Goal: Task Accomplishment & Management: Use online tool/utility

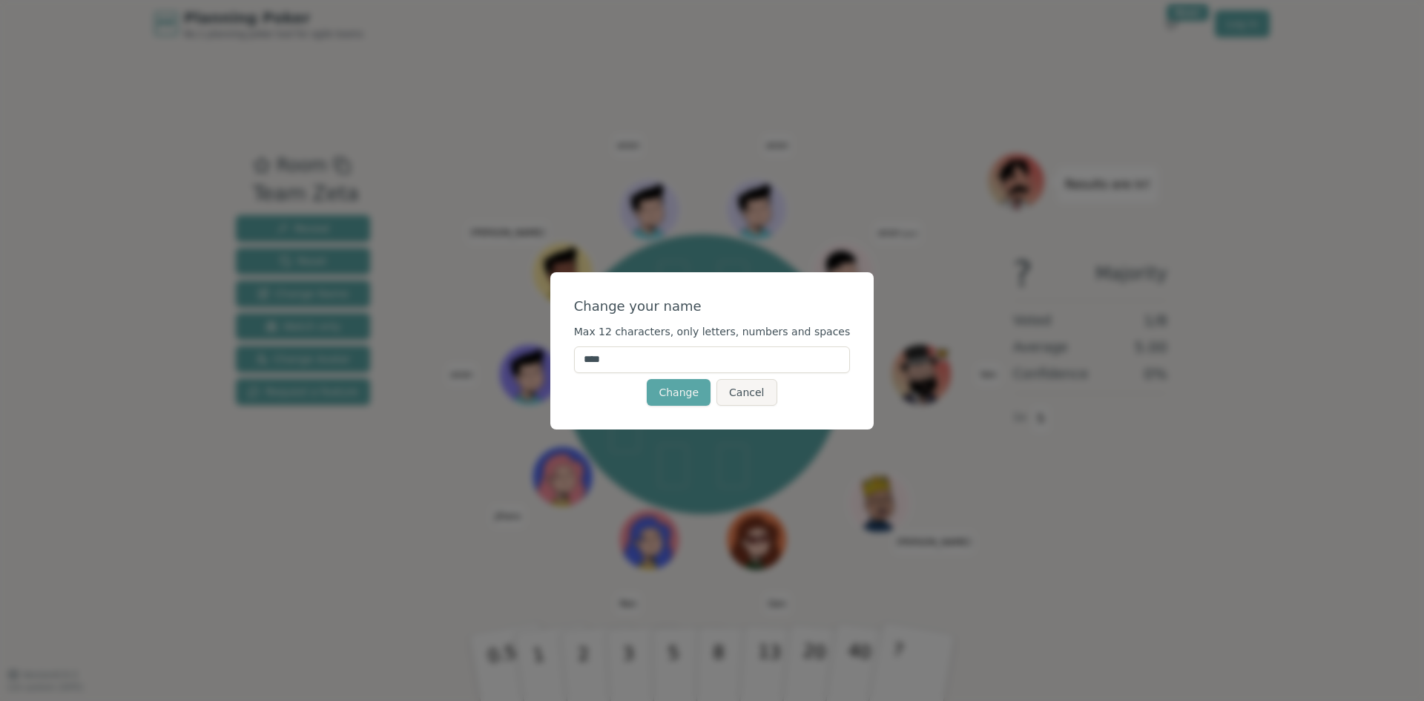
drag, startPoint x: 696, startPoint y: 355, endPoint x: 448, endPoint y: 366, distance: 248.6
click at [448, 366] on div "Change your name Max 12 characters, only letters, numbers and spaces **** Chang…" at bounding box center [712, 350] width 1424 height 701
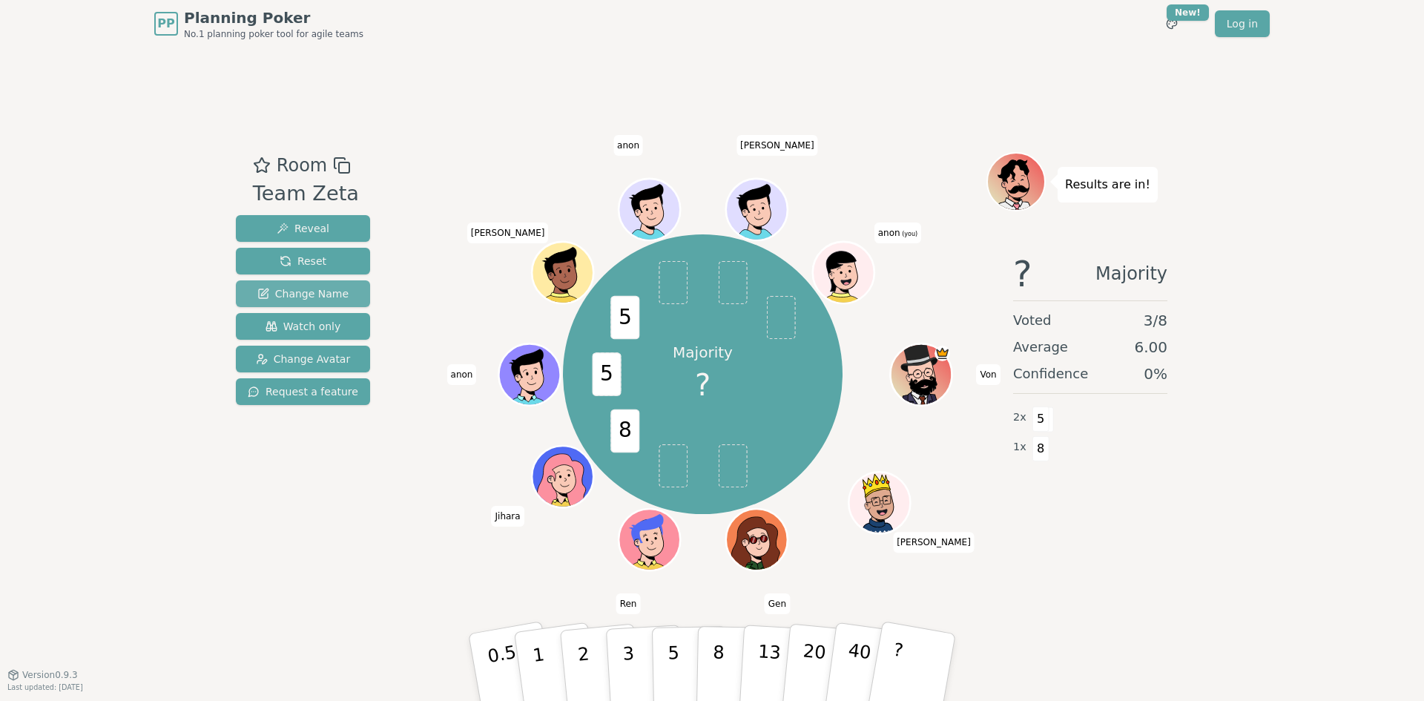
click at [314, 291] on span "Change Name" at bounding box center [302, 293] width 91 height 15
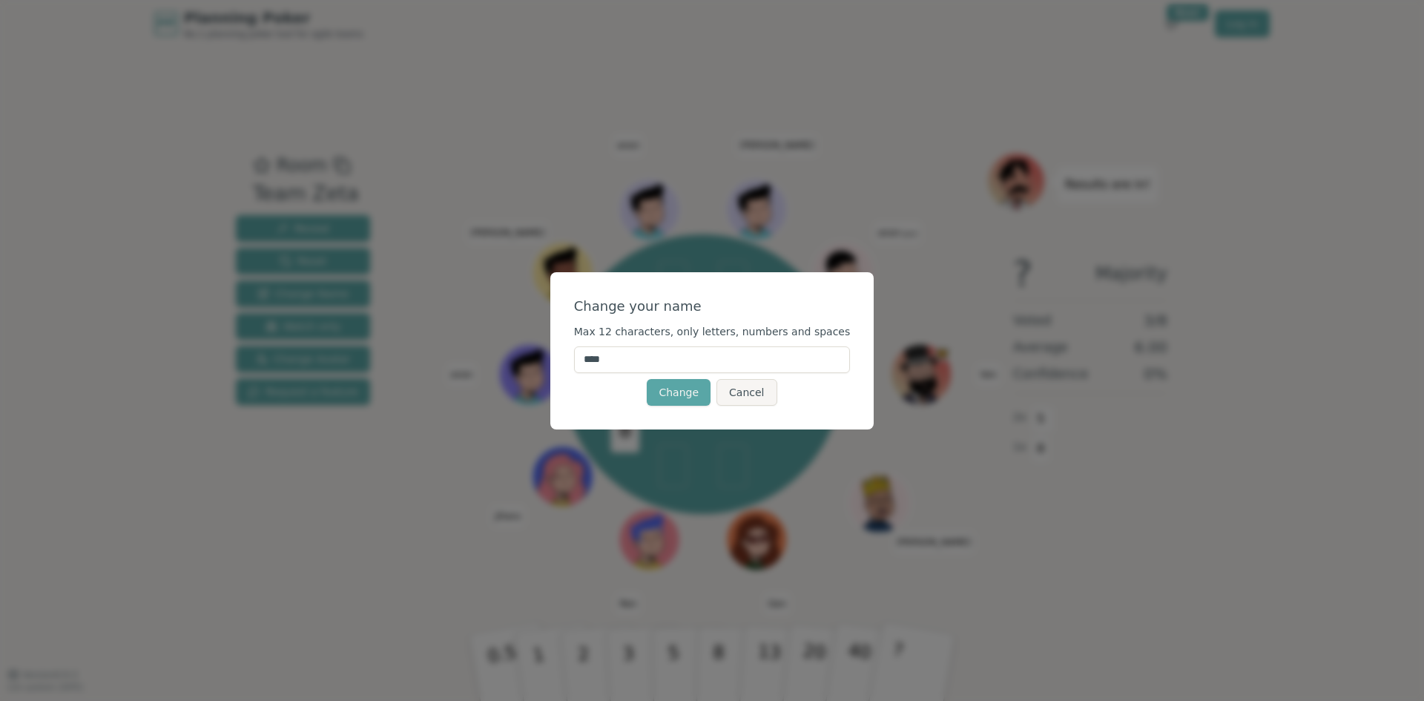
click at [666, 359] on input "****" at bounding box center [712, 359] width 277 height 27
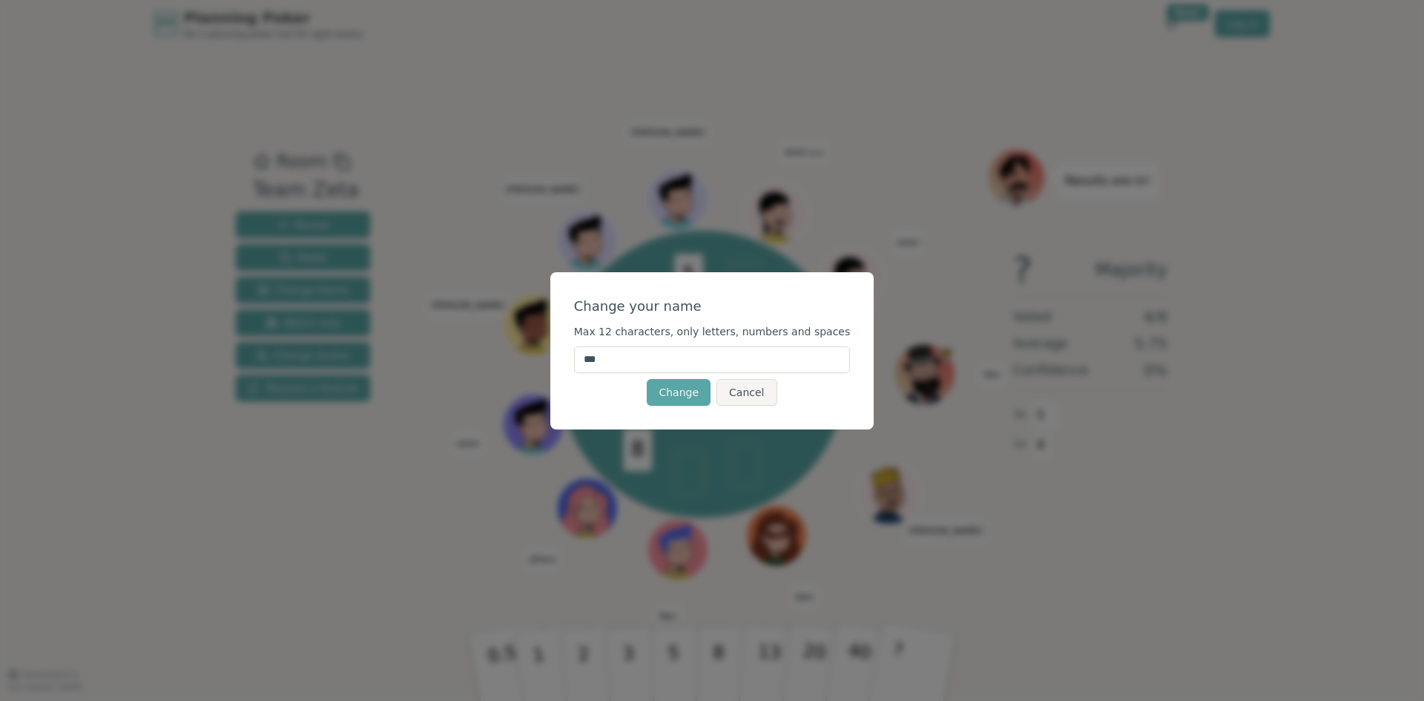
type input "****"
click button "Change" at bounding box center [679, 392] width 64 height 27
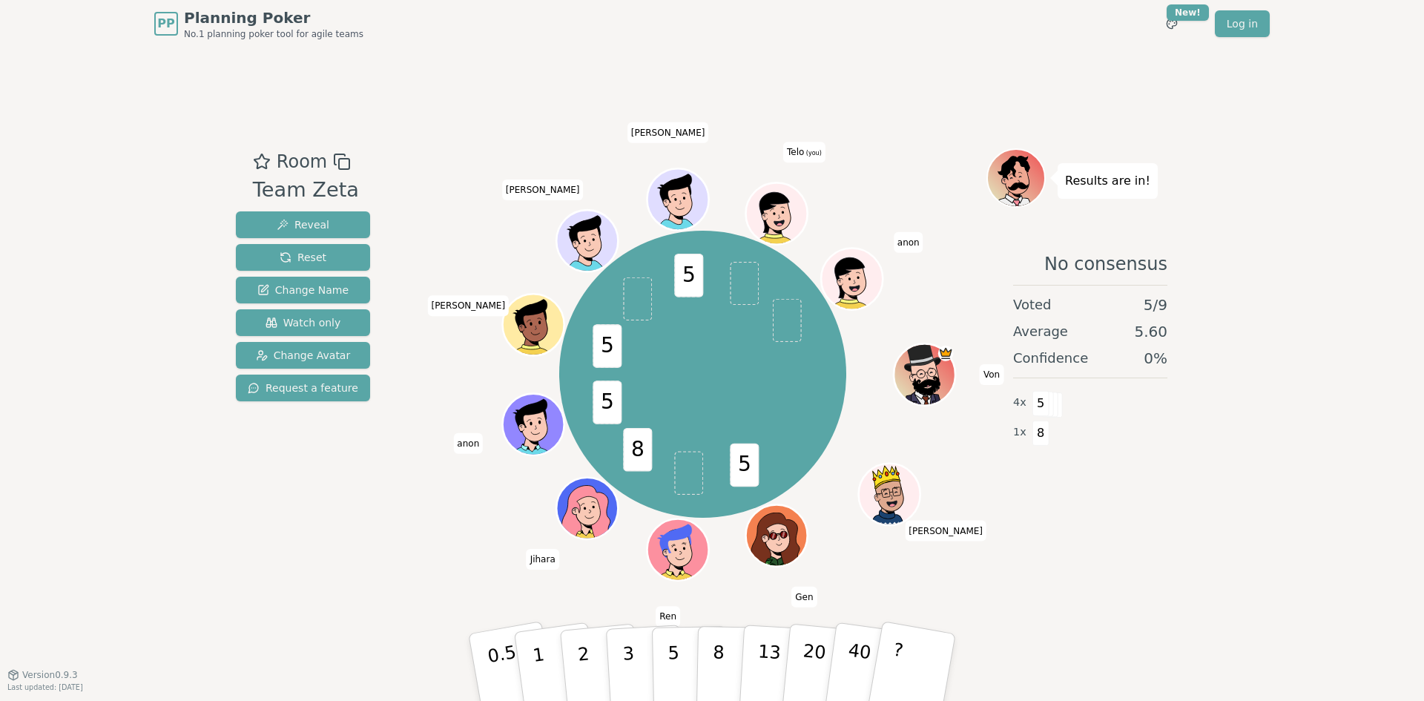
click at [755, 213] on icon at bounding box center [778, 212] width 60 height 7
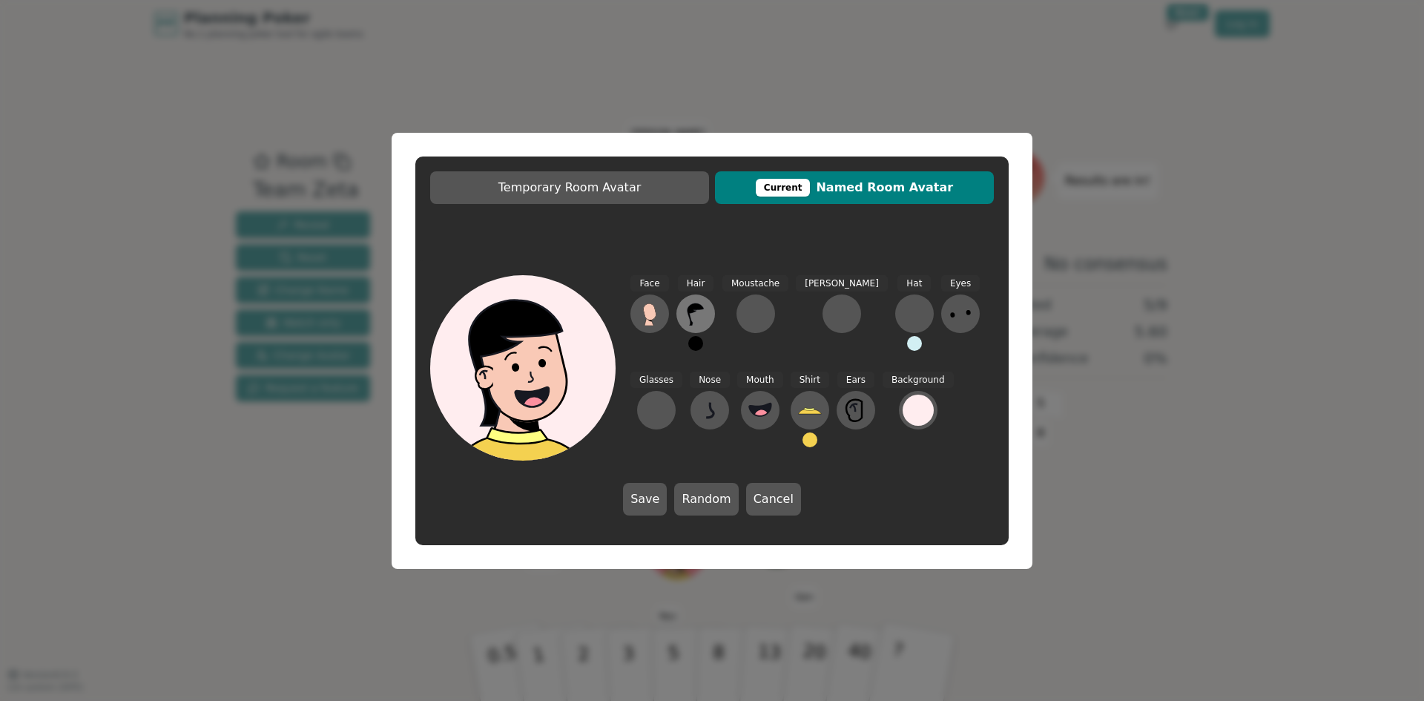
click at [692, 314] on icon at bounding box center [696, 314] width 24 height 24
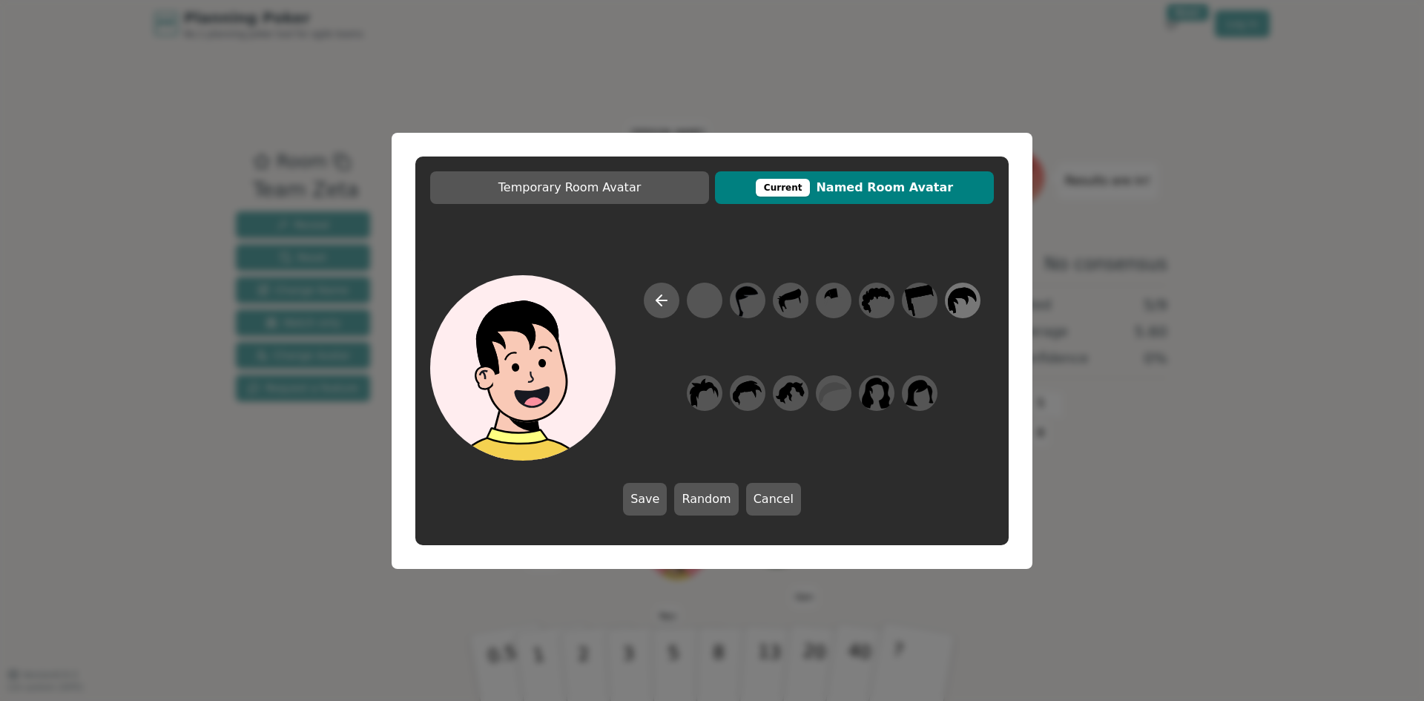
click at [961, 297] on icon at bounding box center [962, 300] width 29 height 26
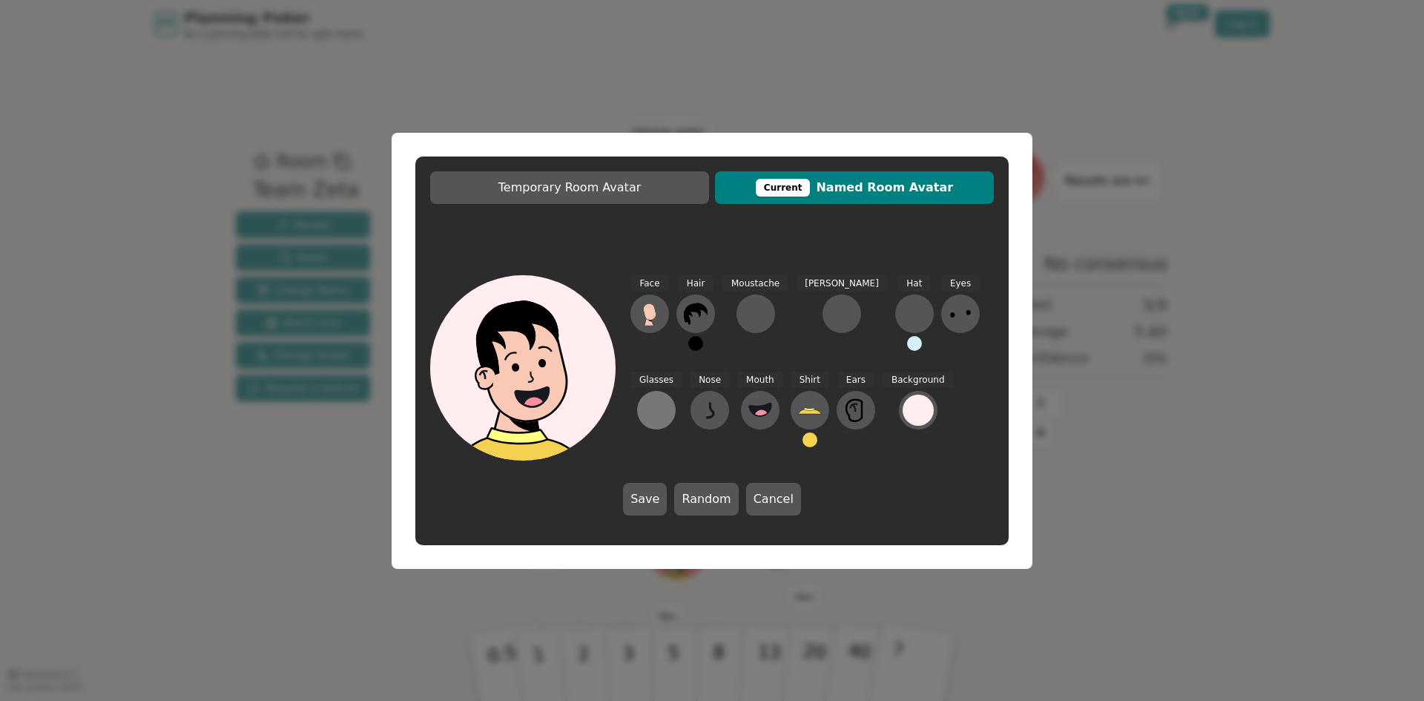
click at [675, 391] on button at bounding box center [656, 410] width 39 height 39
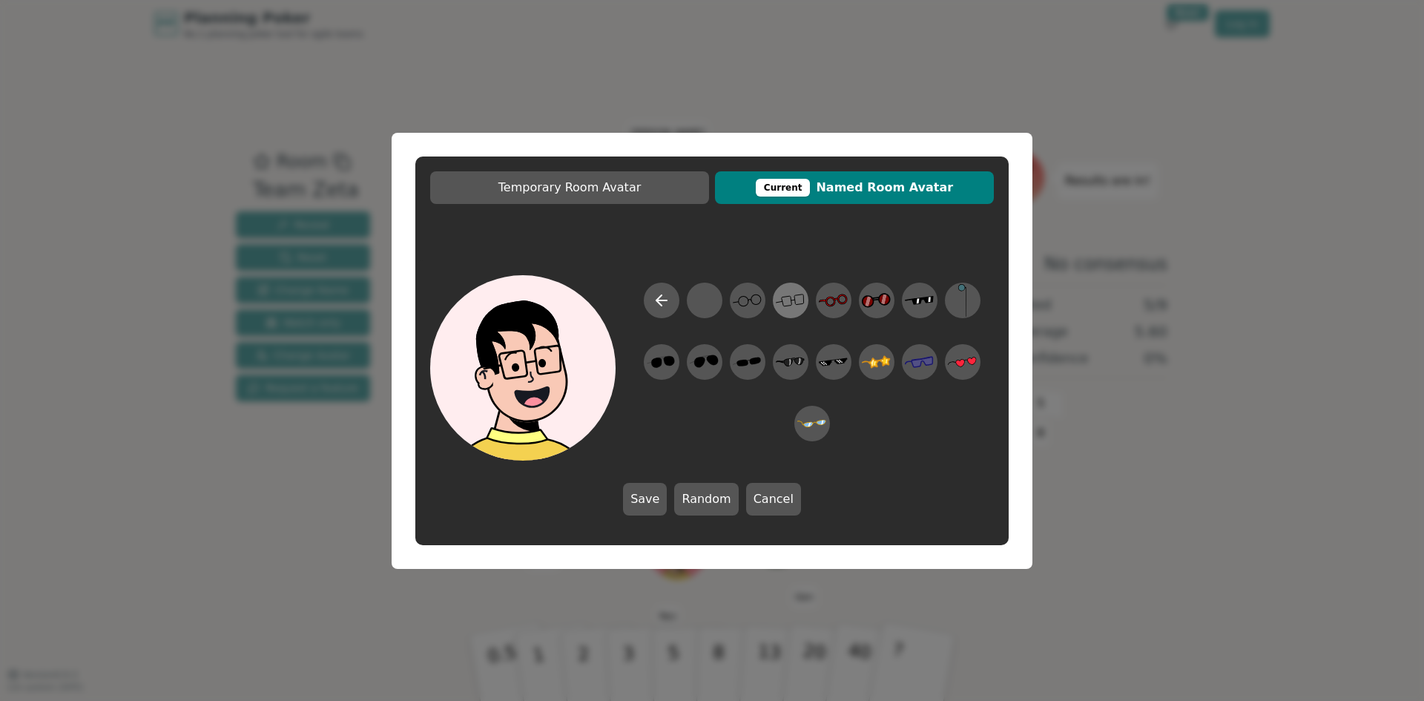
click at [785, 297] on icon at bounding box center [786, 301] width 10 height 10
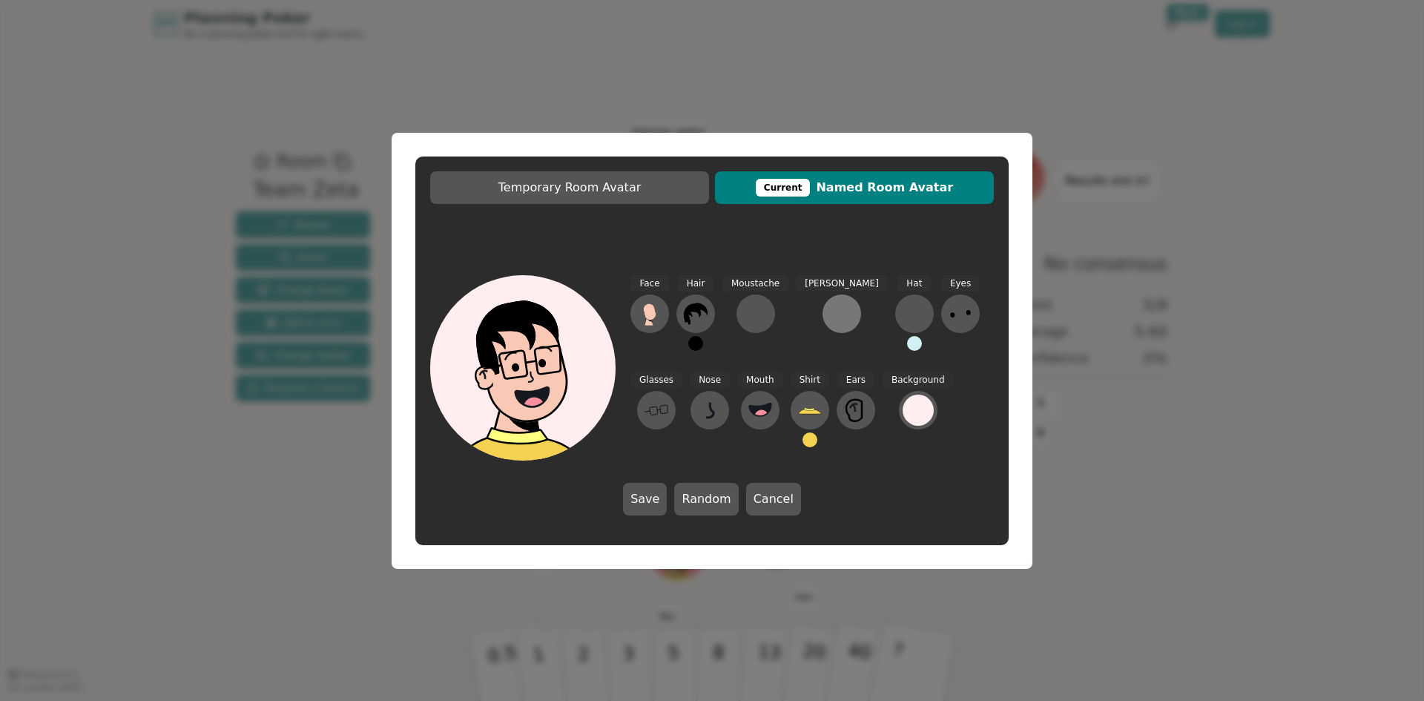
click at [830, 316] on div at bounding box center [842, 314] width 24 height 24
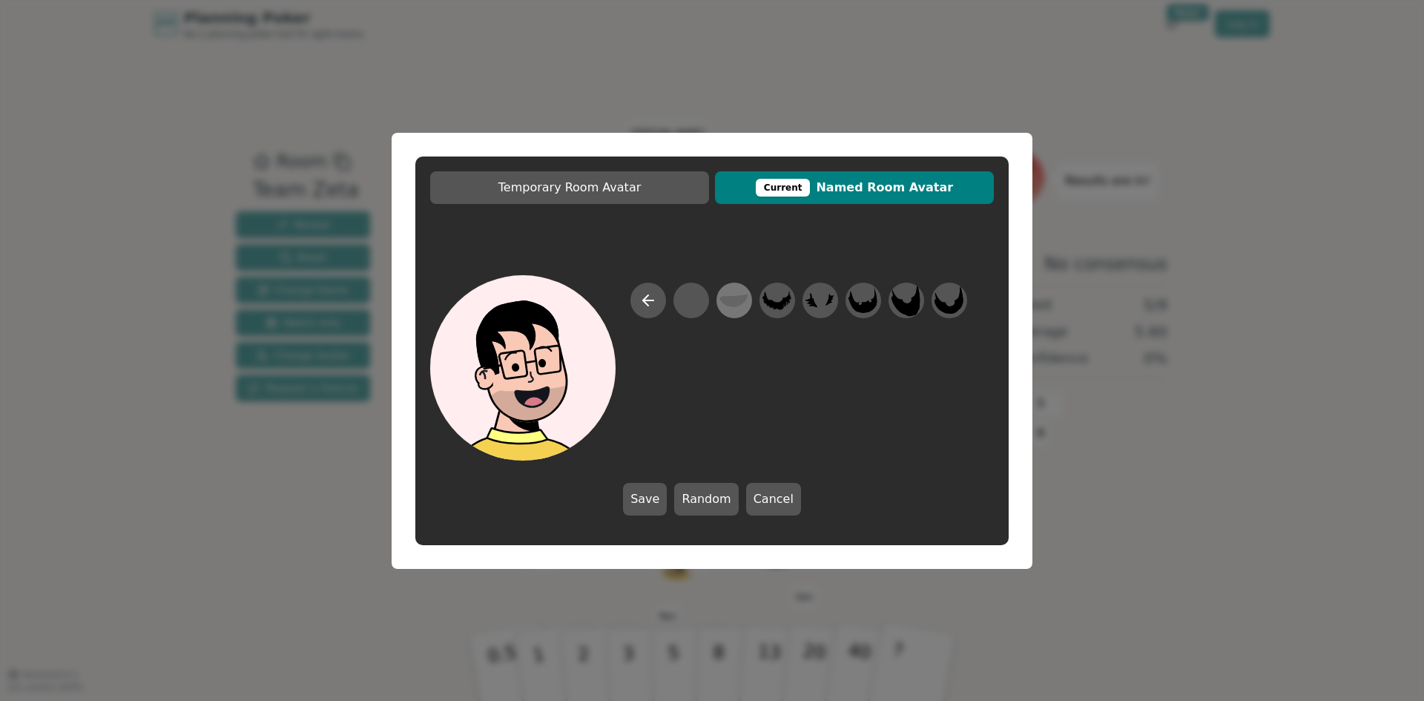
click at [728, 307] on icon at bounding box center [733, 299] width 29 height 33
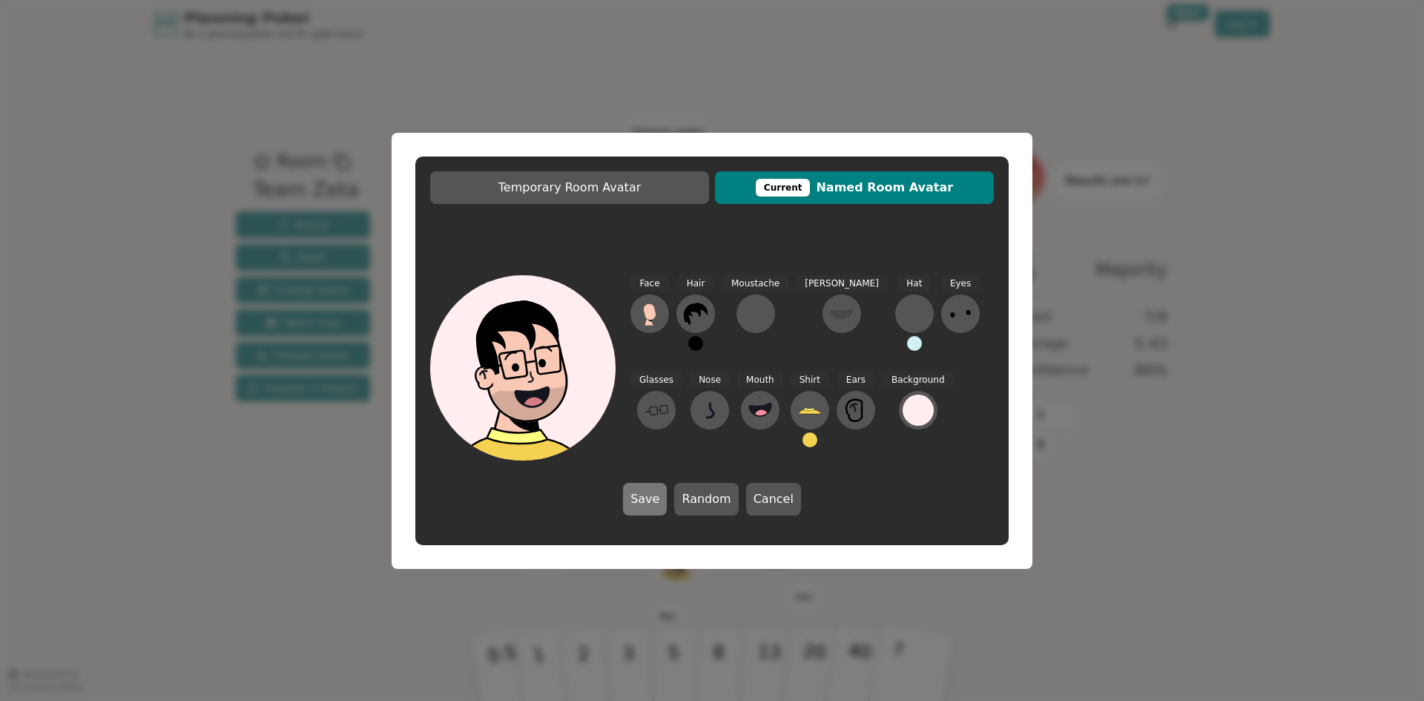
click at [641, 495] on button "Save" at bounding box center [645, 499] width 44 height 33
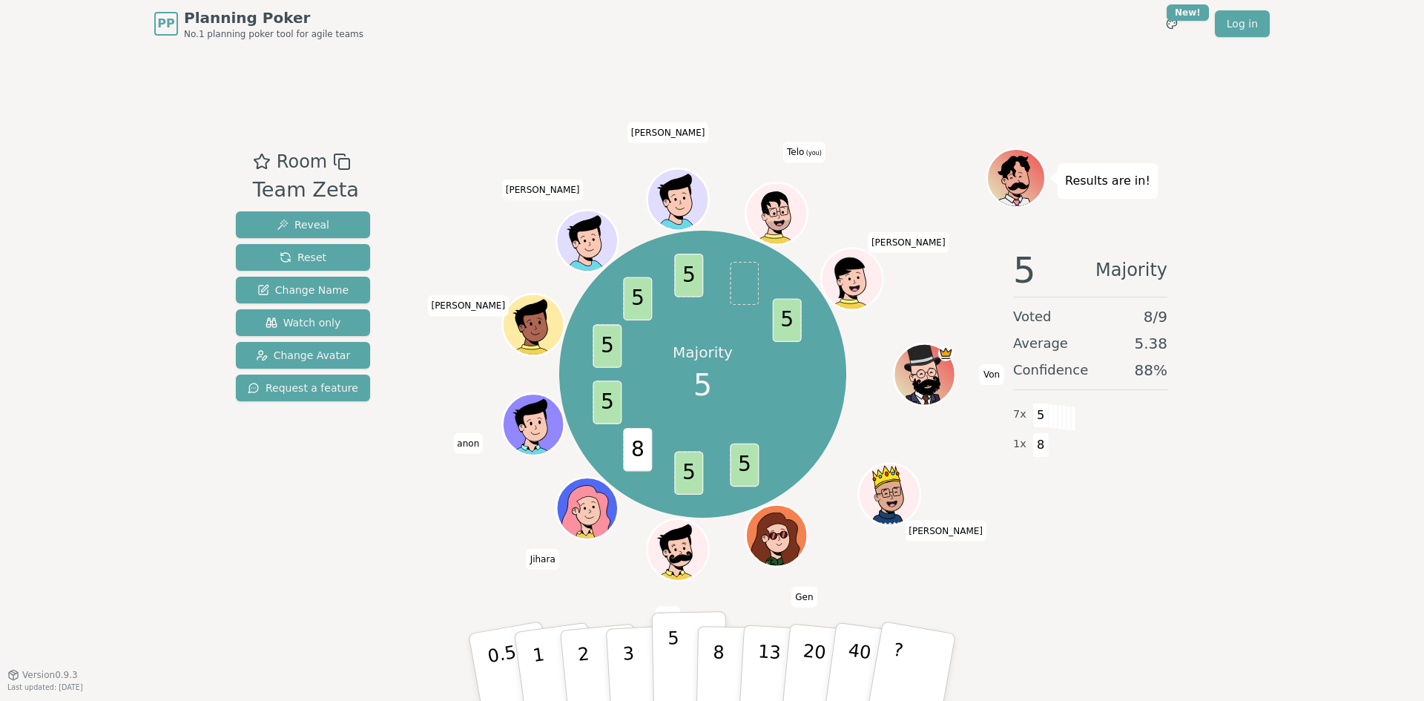
click at [674, 651] on p "5" at bounding box center [673, 667] width 13 height 80
click at [781, 210] on icon at bounding box center [776, 211] width 60 height 12
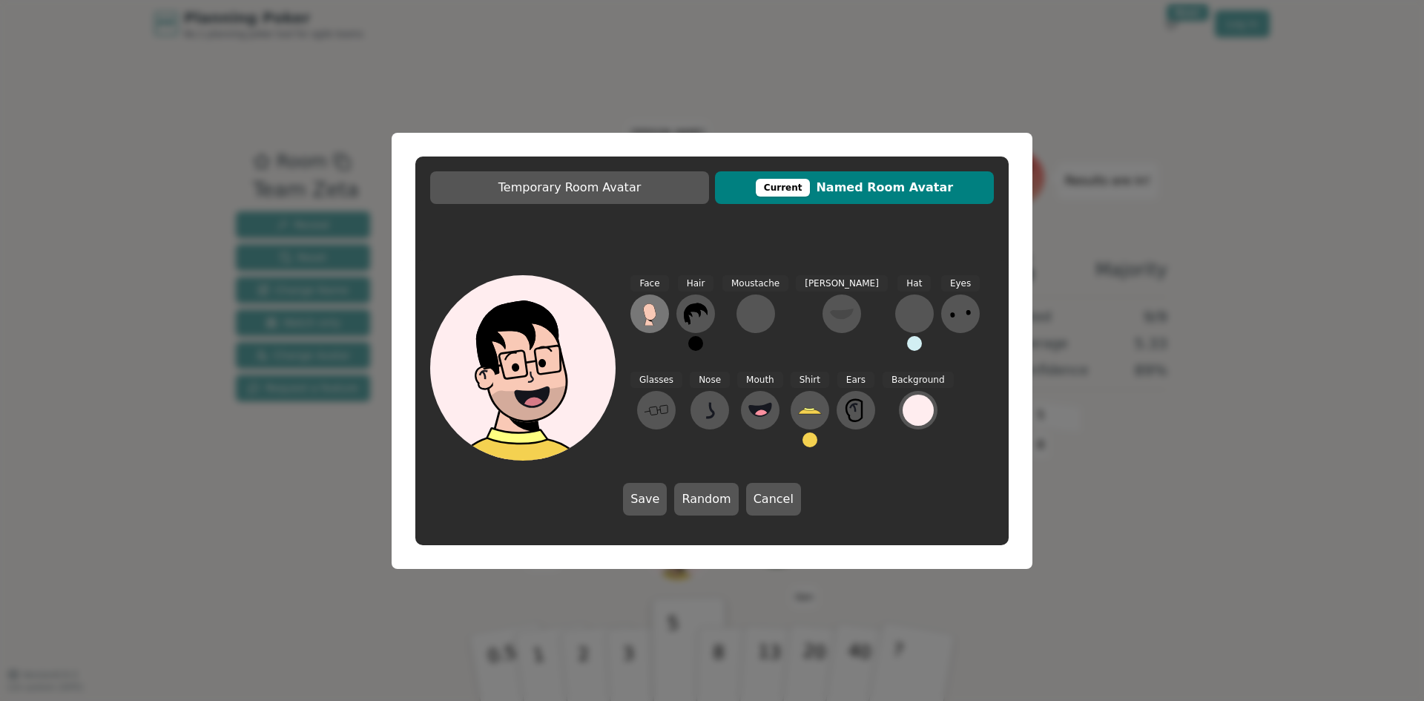
click at [646, 319] on icon at bounding box center [650, 314] width 24 height 24
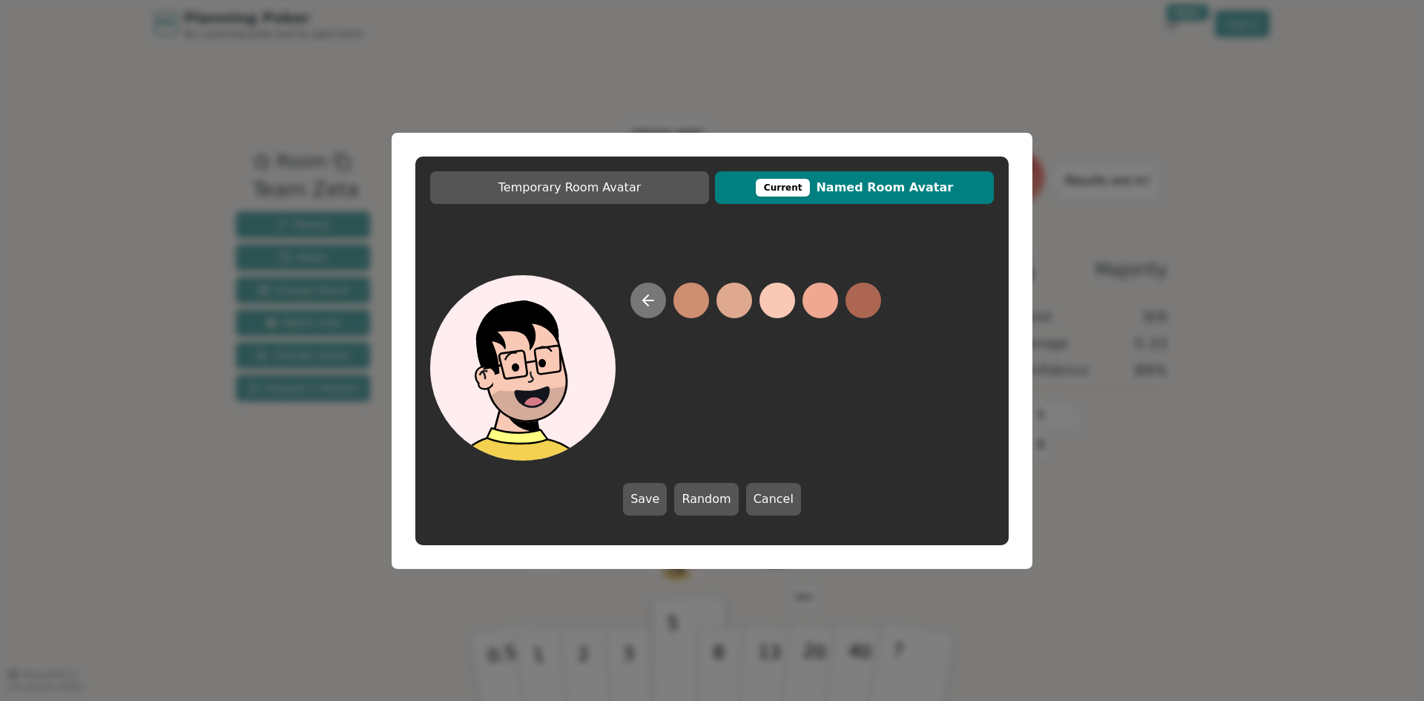
click at [646, 305] on icon at bounding box center [648, 300] width 18 height 18
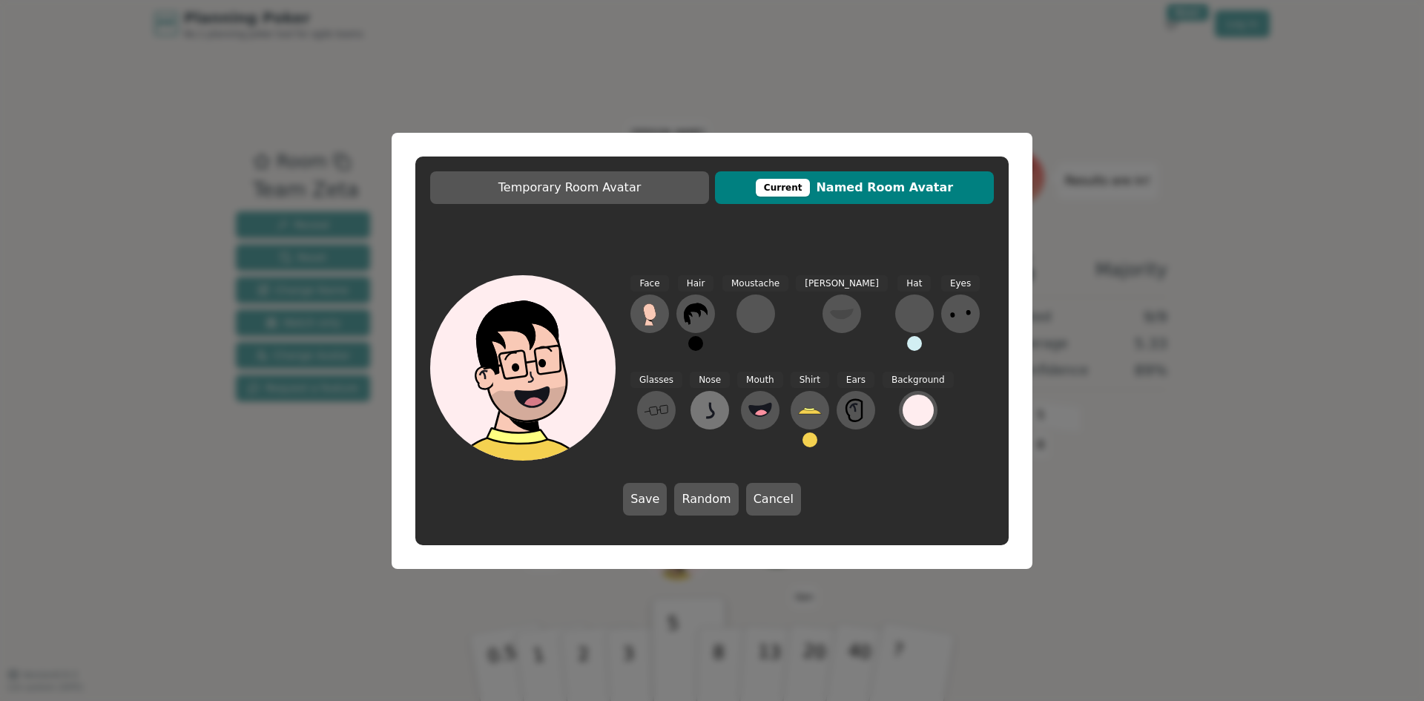
click at [698, 403] on icon at bounding box center [710, 410] width 24 height 24
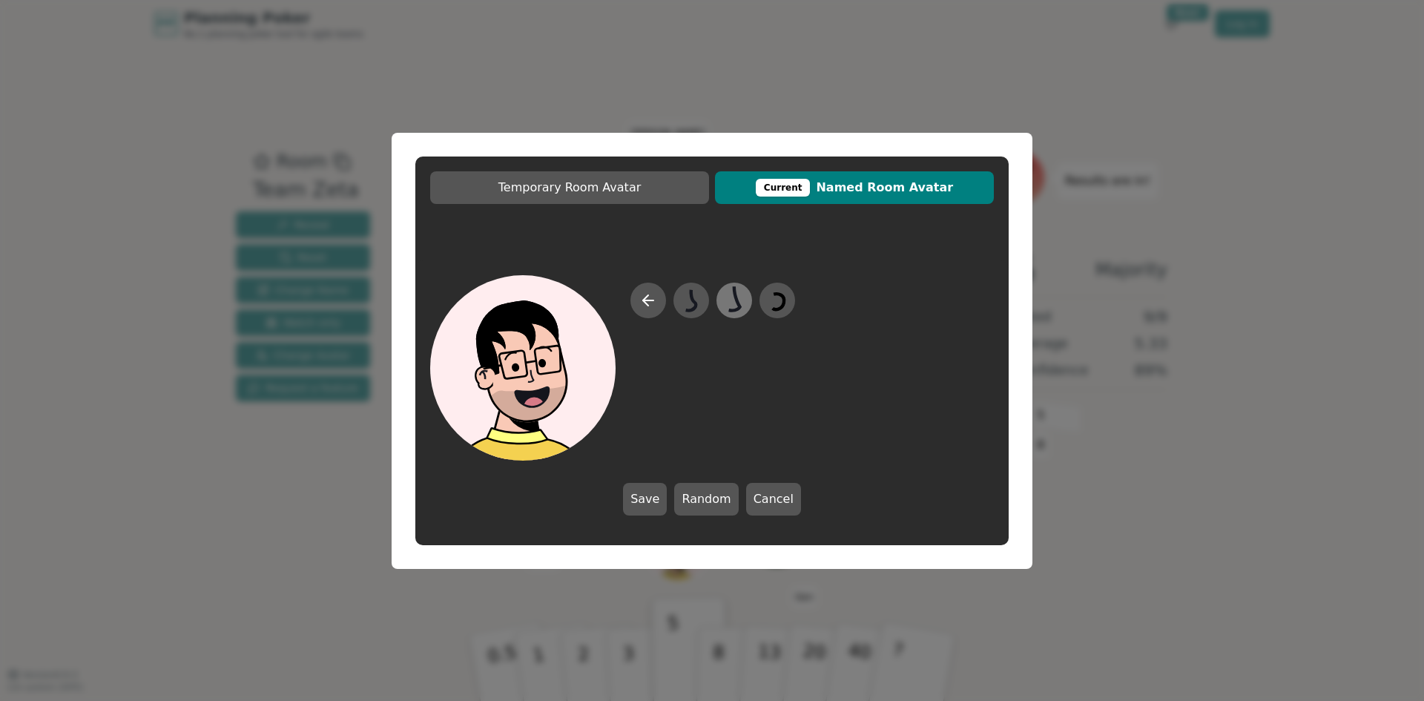
click at [740, 295] on icon at bounding box center [733, 299] width 29 height 33
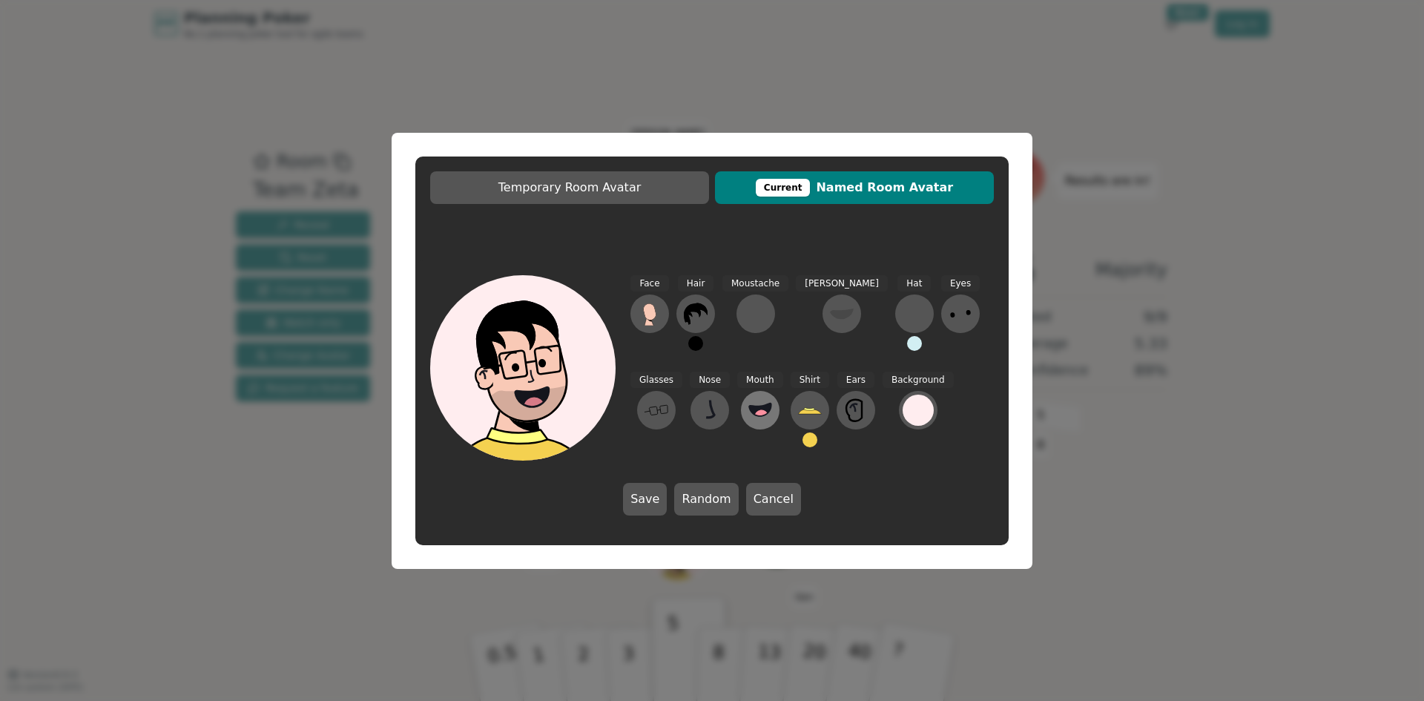
click at [748, 403] on icon at bounding box center [760, 410] width 24 height 24
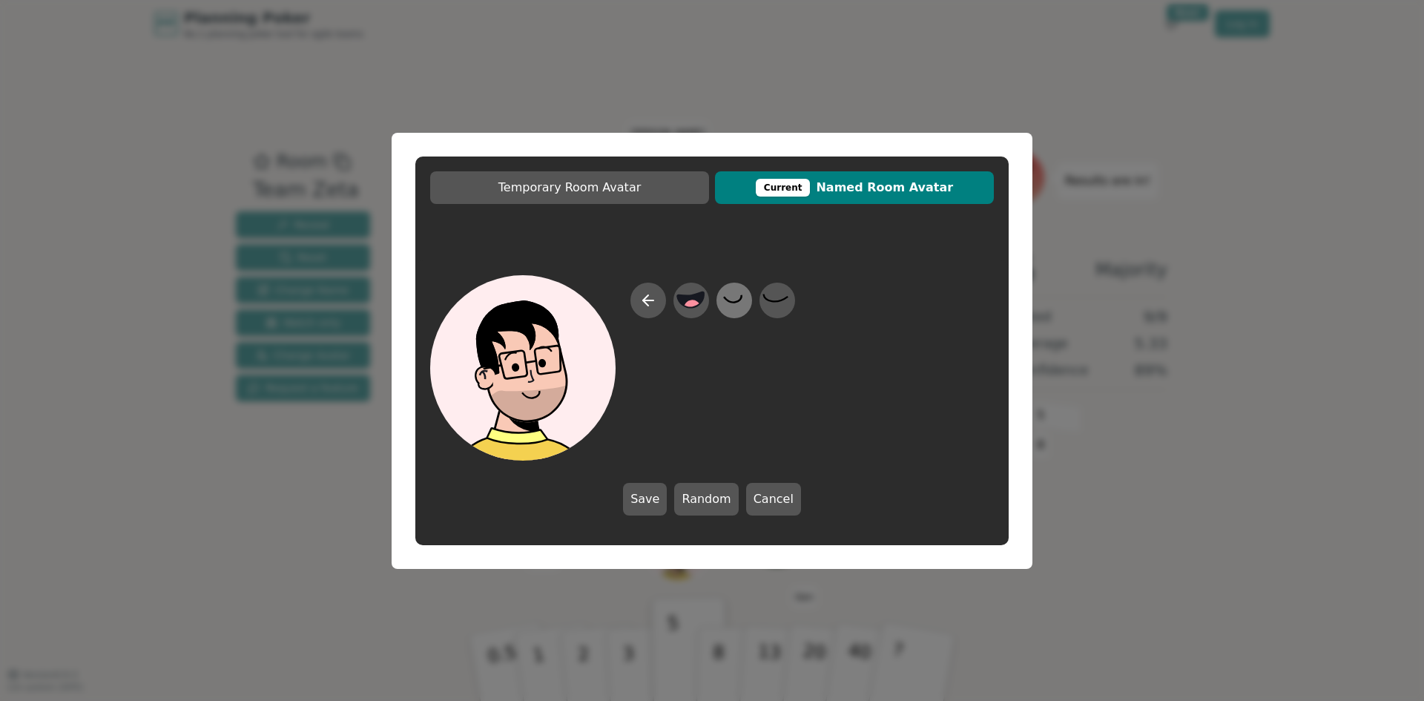
click at [724, 305] on icon at bounding box center [733, 299] width 29 height 33
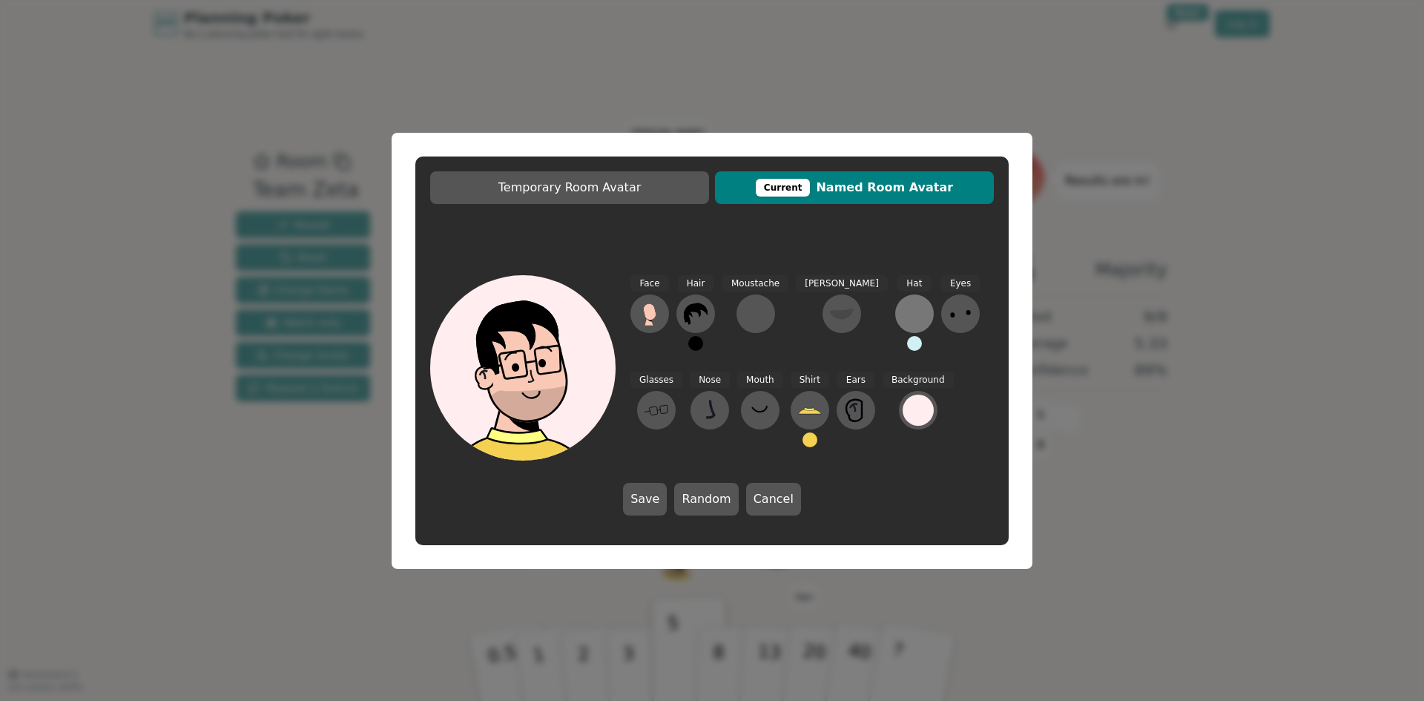
click at [902, 318] on div at bounding box center [914, 314] width 24 height 24
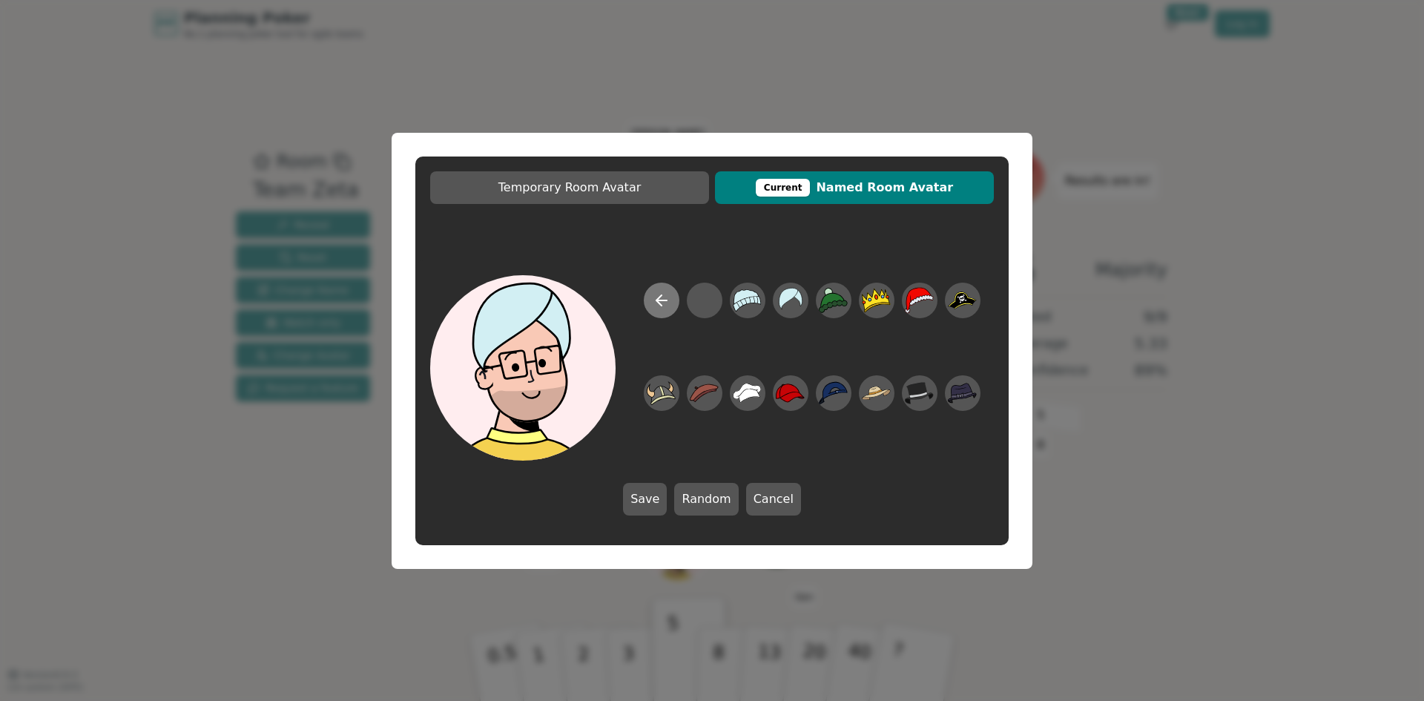
click at [665, 307] on icon at bounding box center [661, 300] width 18 height 18
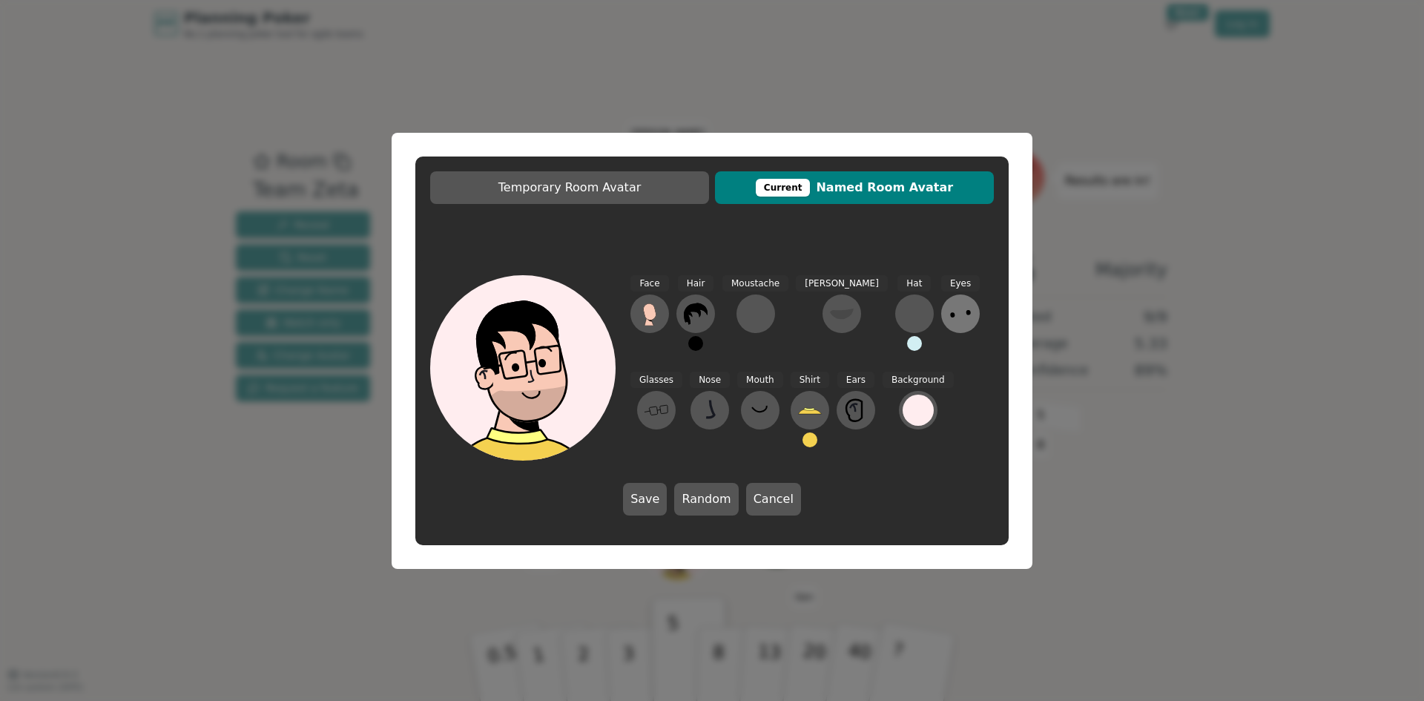
click at [948, 314] on icon at bounding box center [960, 314] width 24 height 24
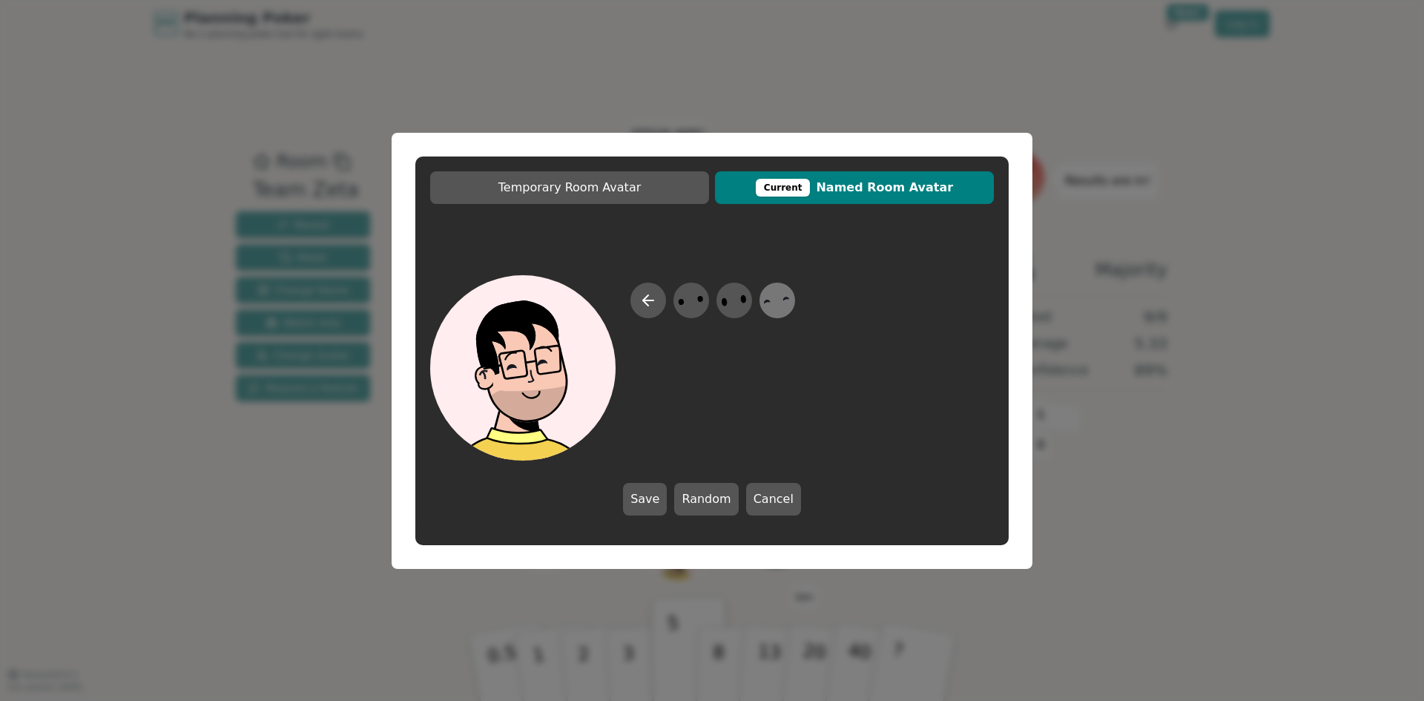
click at [775, 314] on icon at bounding box center [776, 299] width 29 height 33
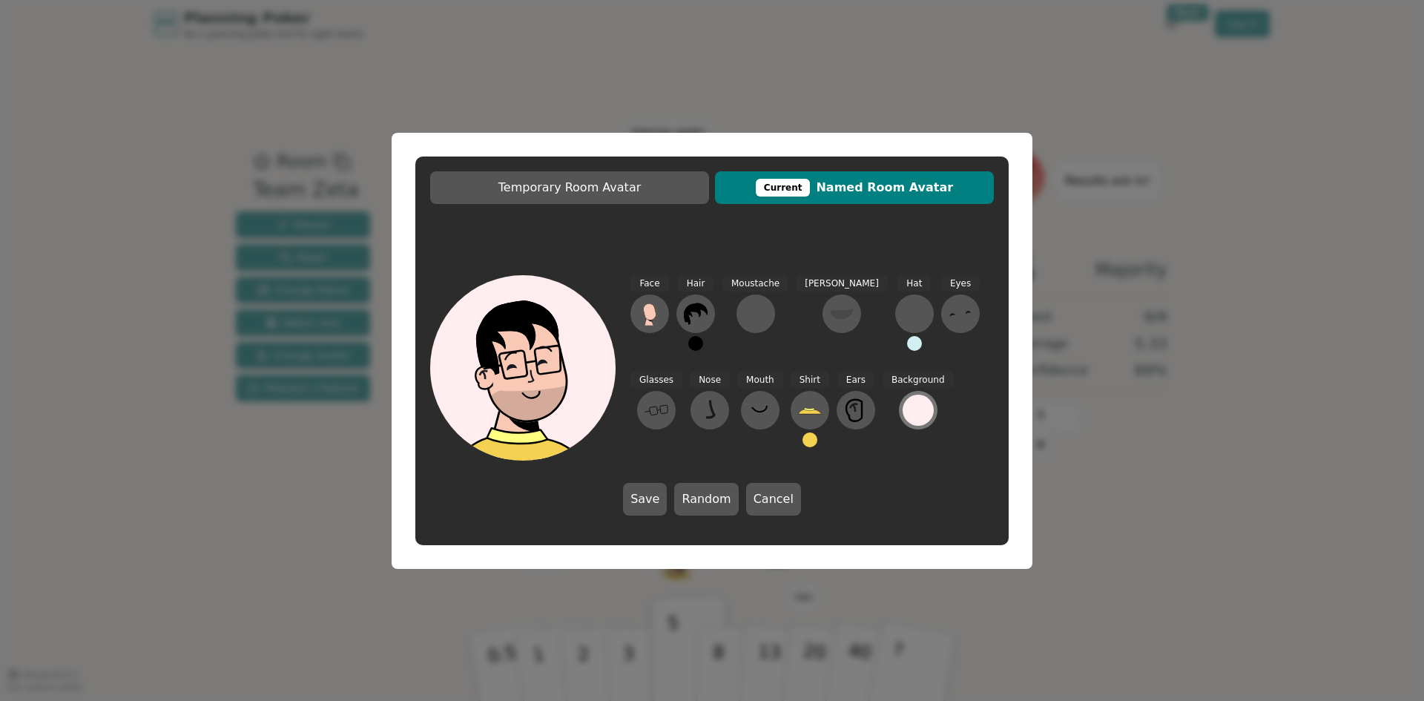
click at [902, 403] on div at bounding box center [917, 409] width 31 height 31
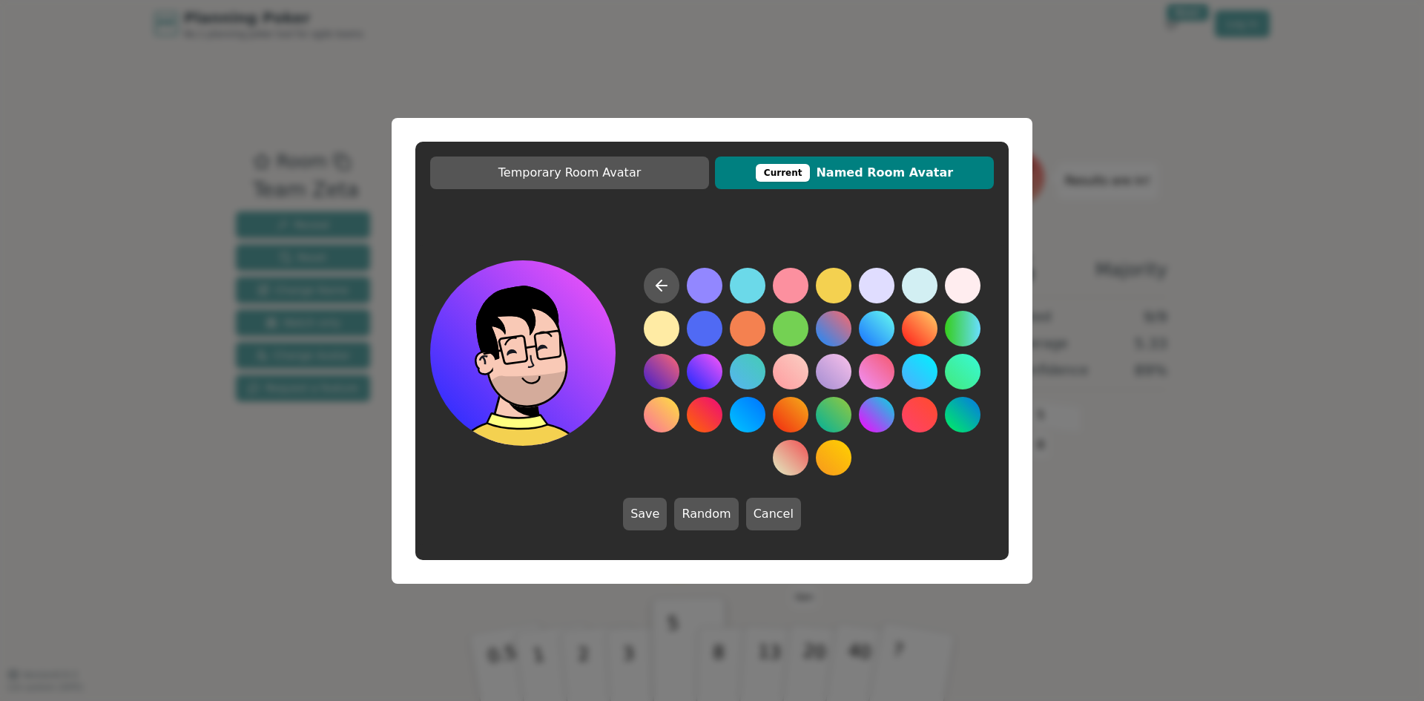
click at [702, 366] on button at bounding box center [705, 372] width 36 height 36
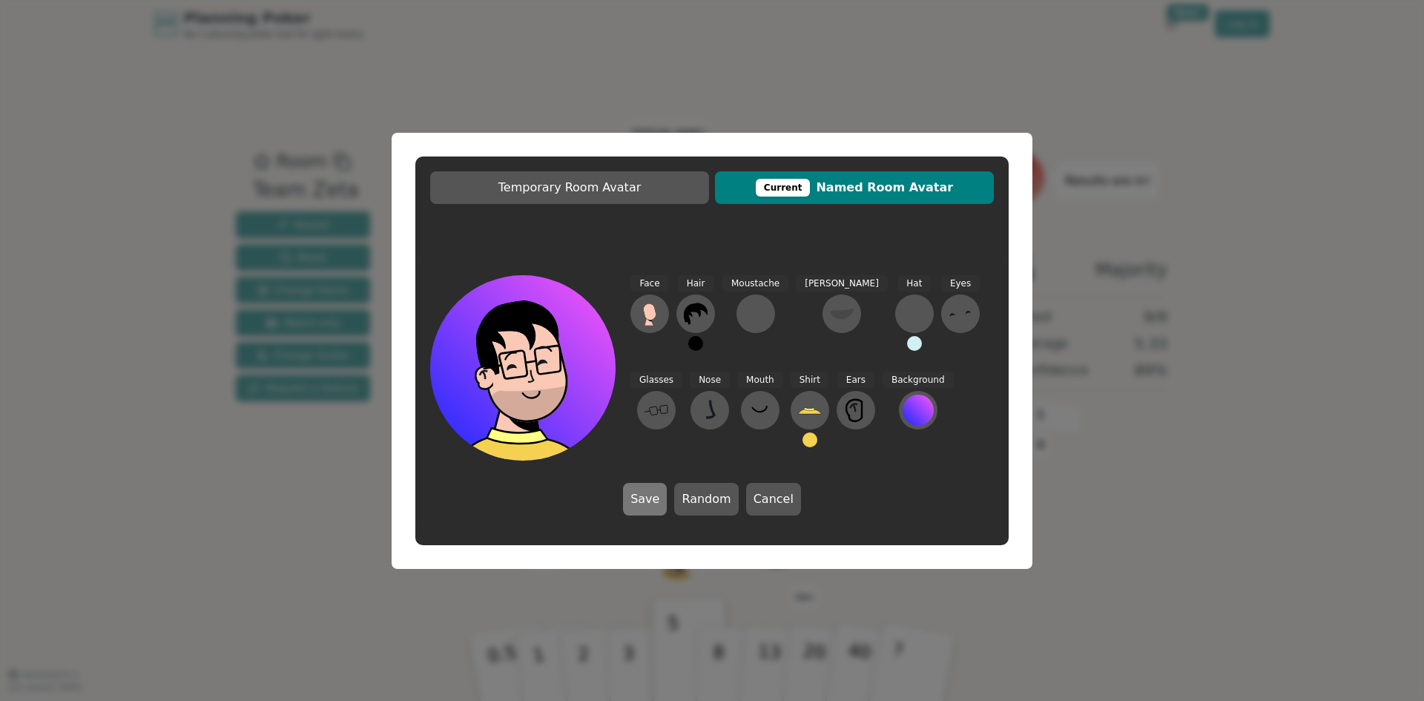
click at [646, 505] on button "Save" at bounding box center [645, 499] width 44 height 33
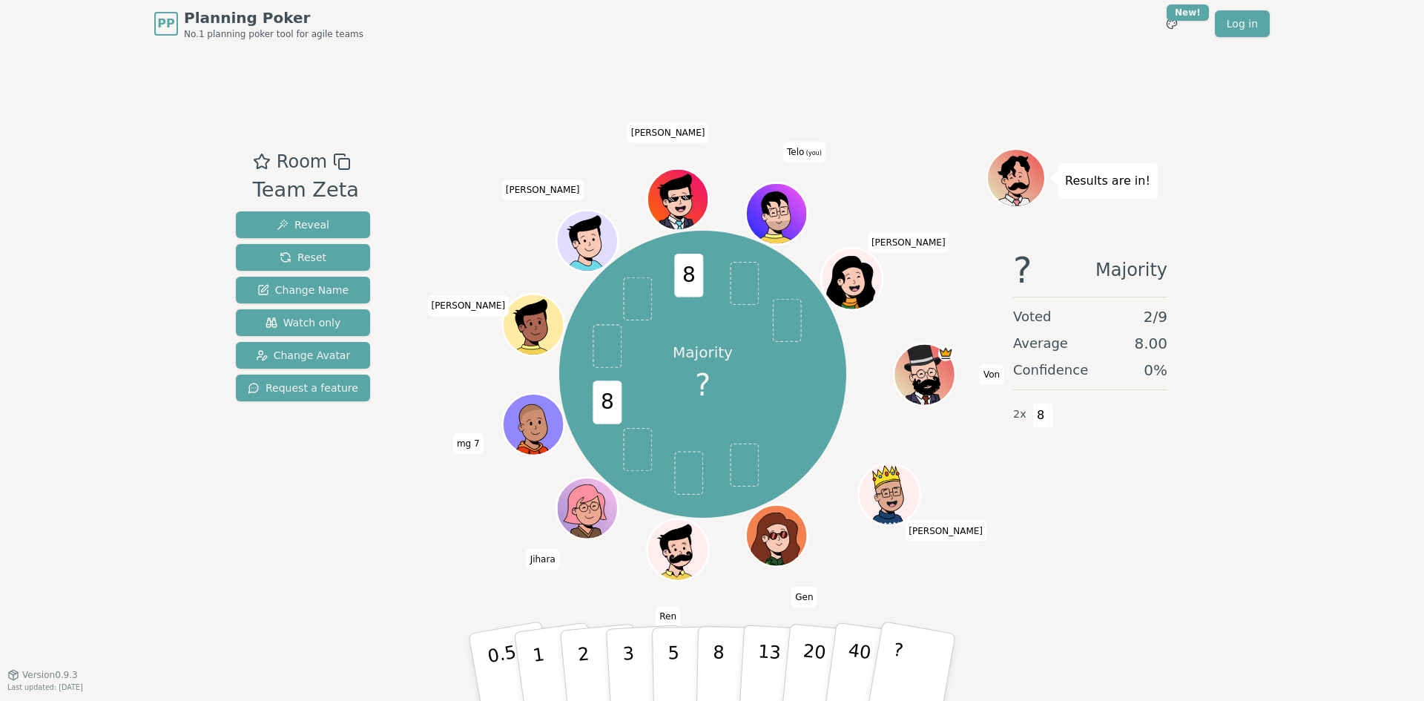
click at [727, 681] on button "8" at bounding box center [733, 682] width 76 height 113
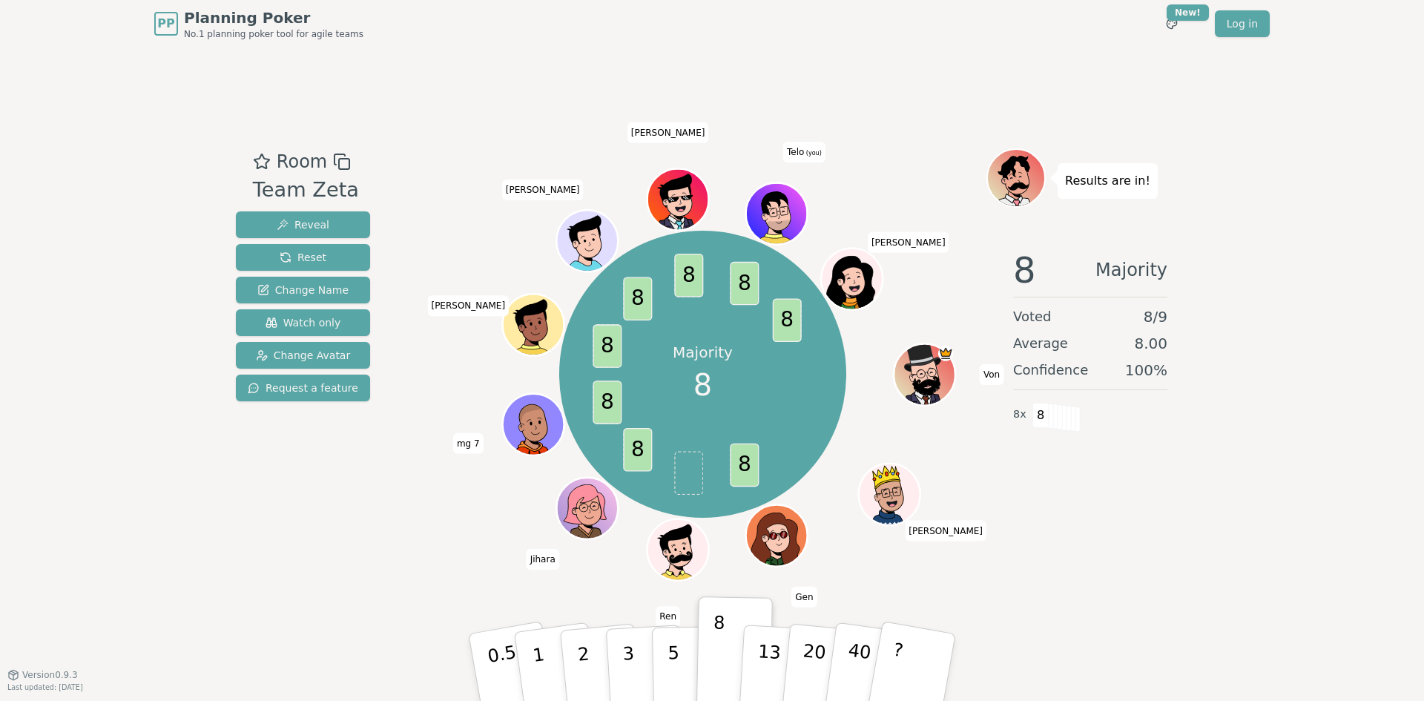
click at [796, 216] on icon at bounding box center [776, 211] width 60 height 12
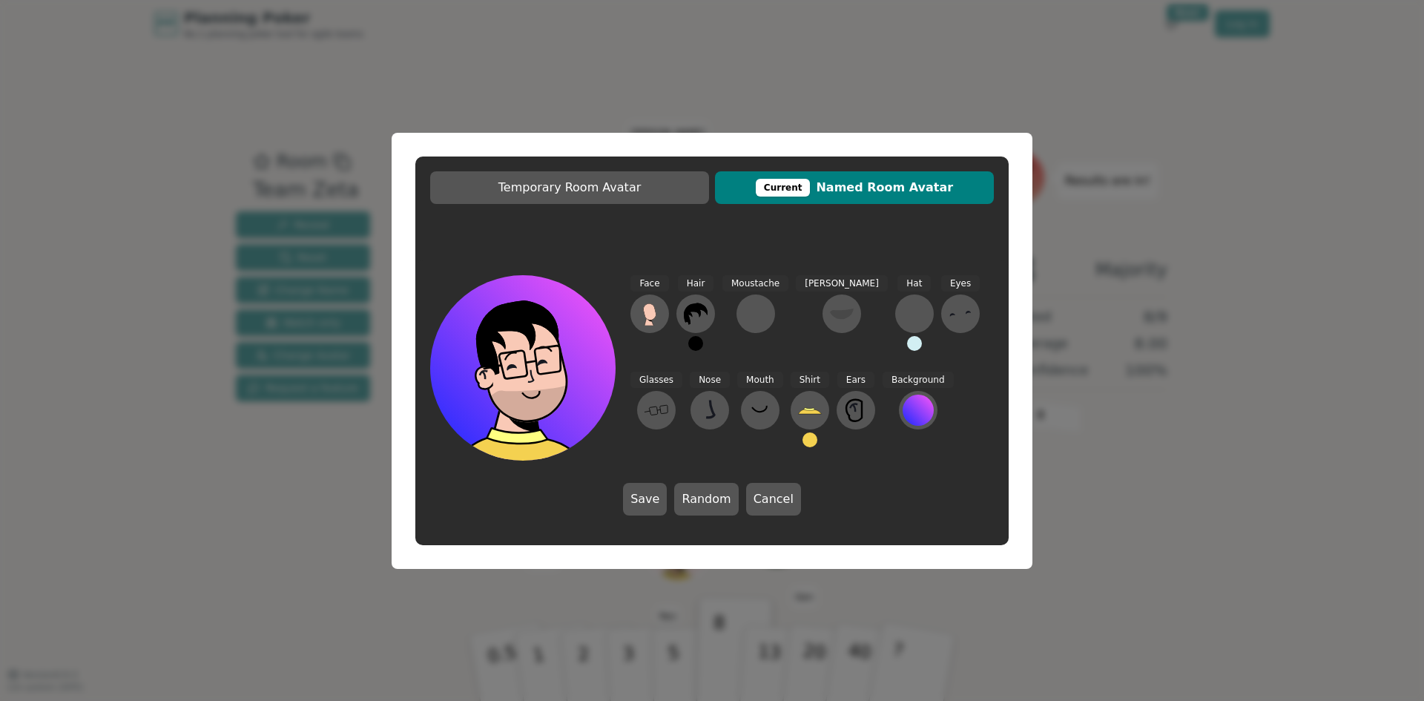
click at [1109, 118] on div "Temporary Room Avatar Current Named Room Avatar Face Hair Moustache [PERSON_NAM…" at bounding box center [712, 350] width 1424 height 701
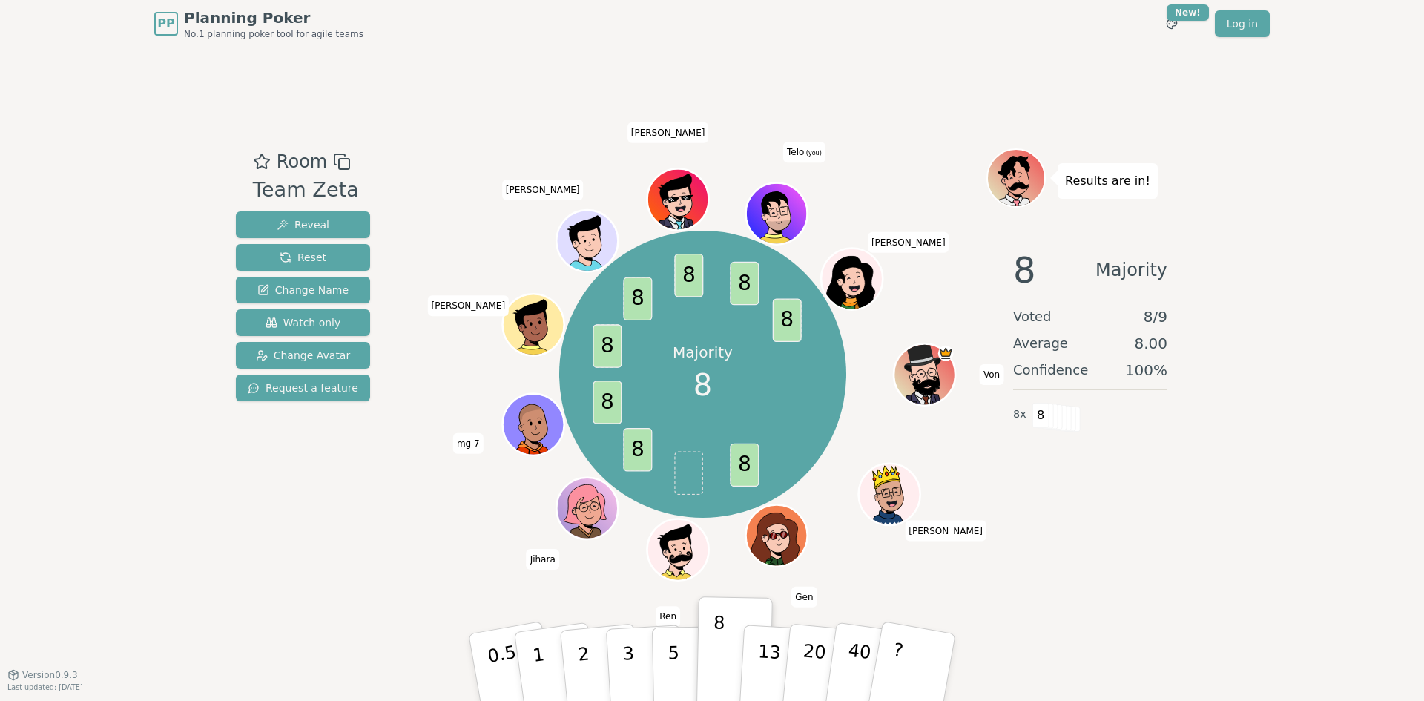
click at [784, 219] on icon at bounding box center [778, 224] width 60 height 11
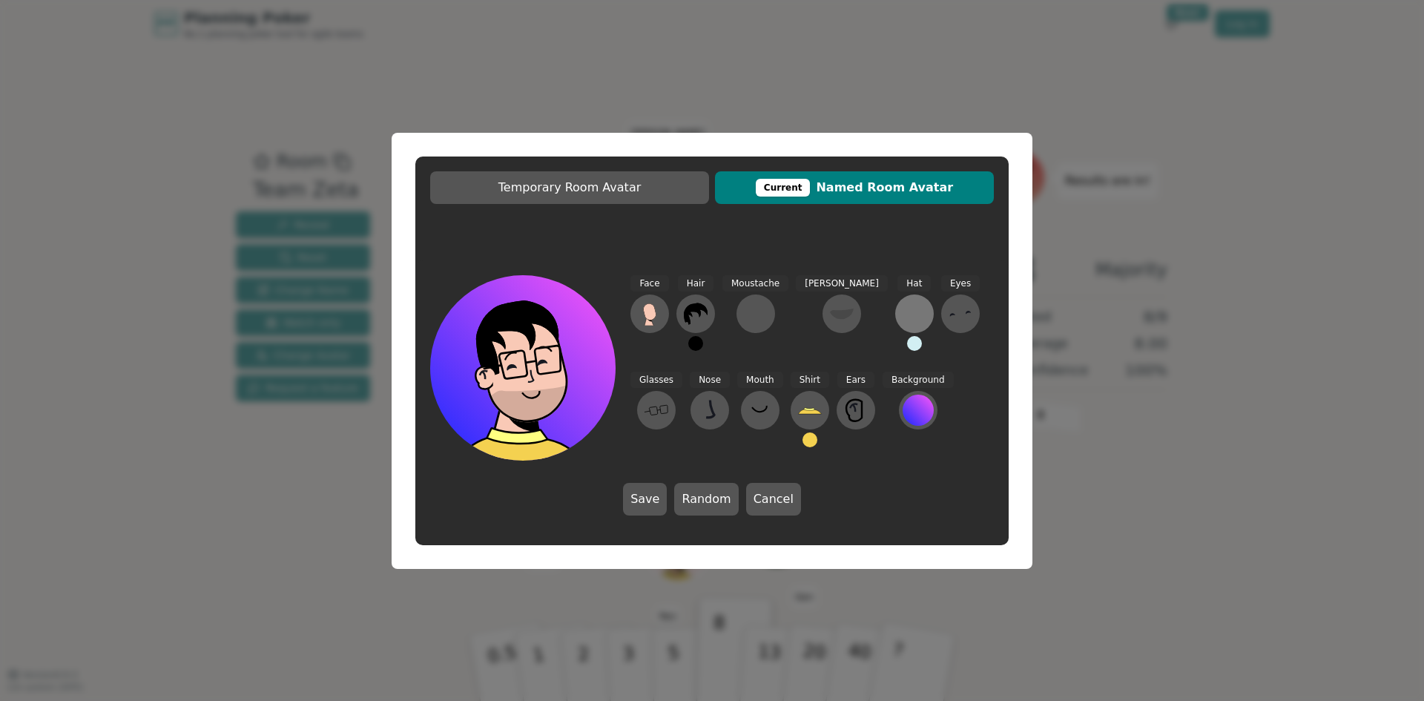
click at [902, 302] on div at bounding box center [914, 314] width 24 height 24
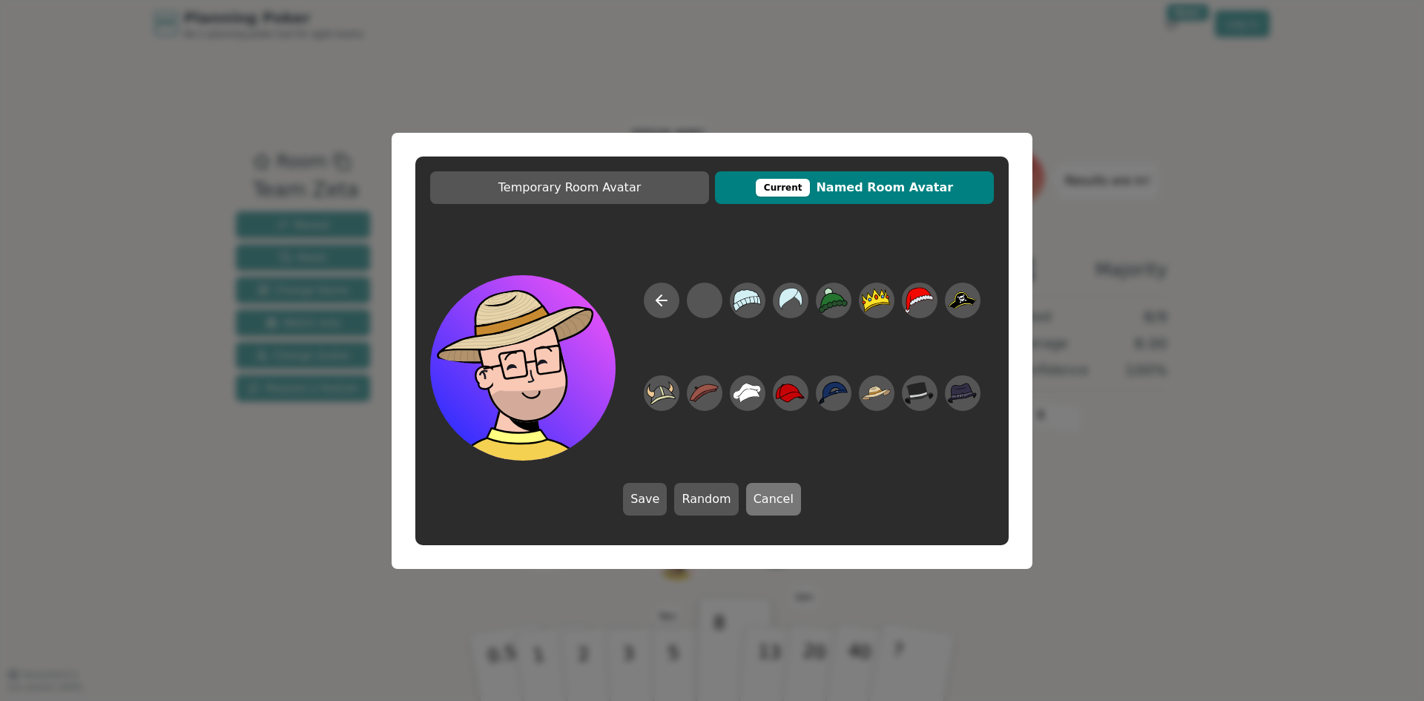
click at [782, 509] on button "Cancel" at bounding box center [773, 499] width 55 height 33
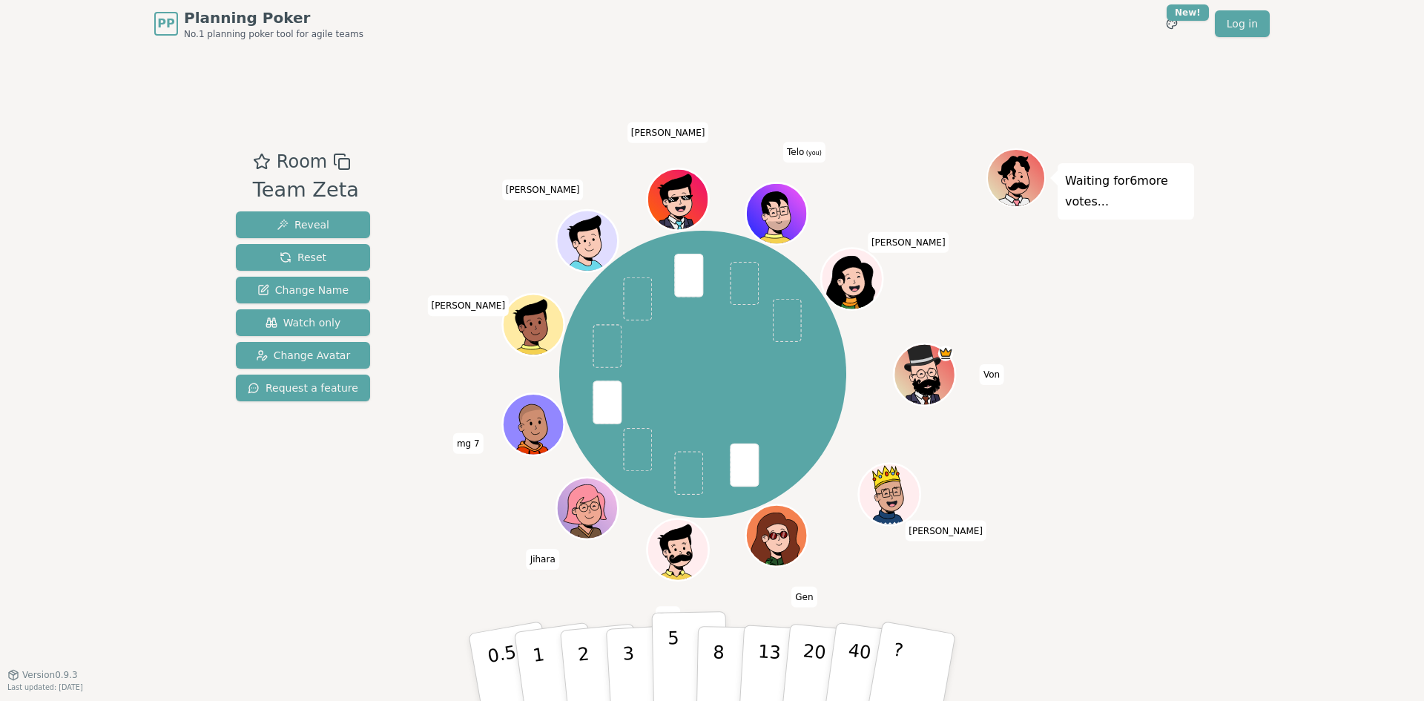
click at [680, 651] on div "5" at bounding box center [689, 667] width 45 height 53
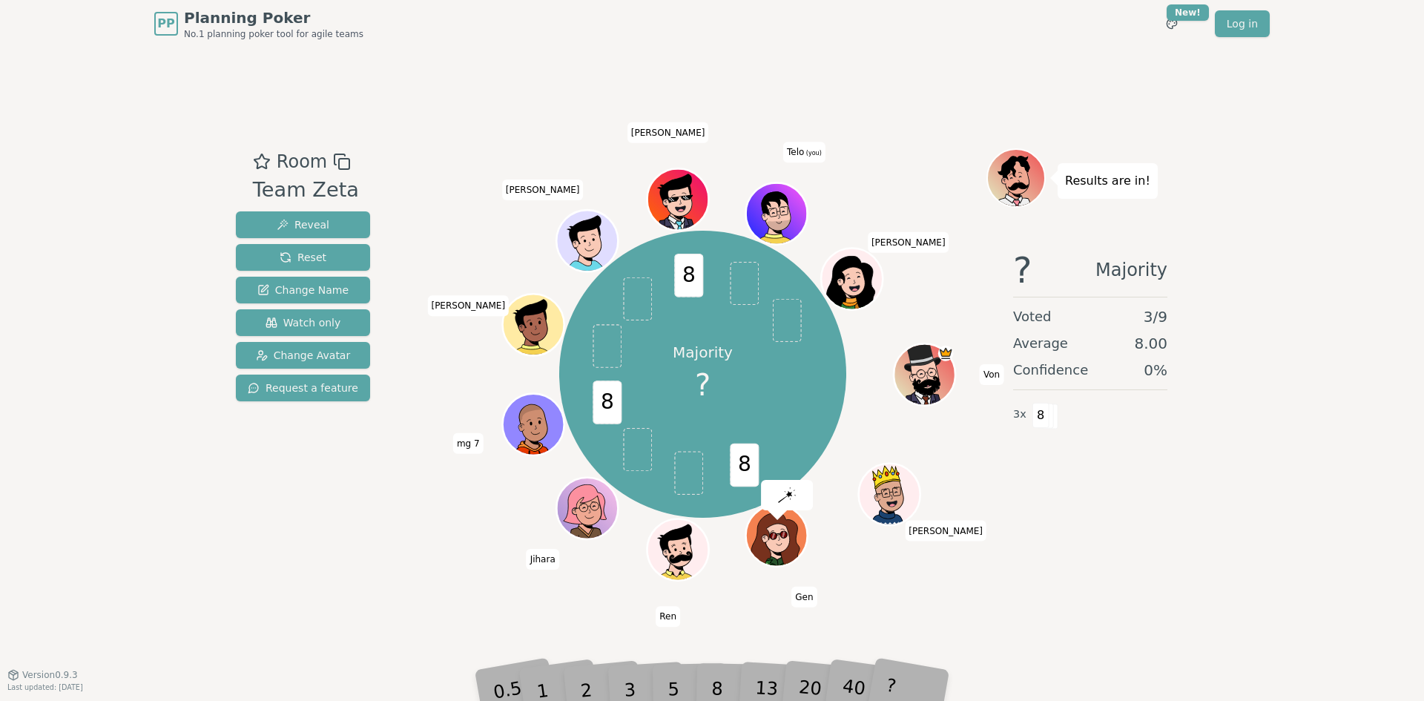
click at [716, 692] on div "8" at bounding box center [733, 667] width 45 height 53
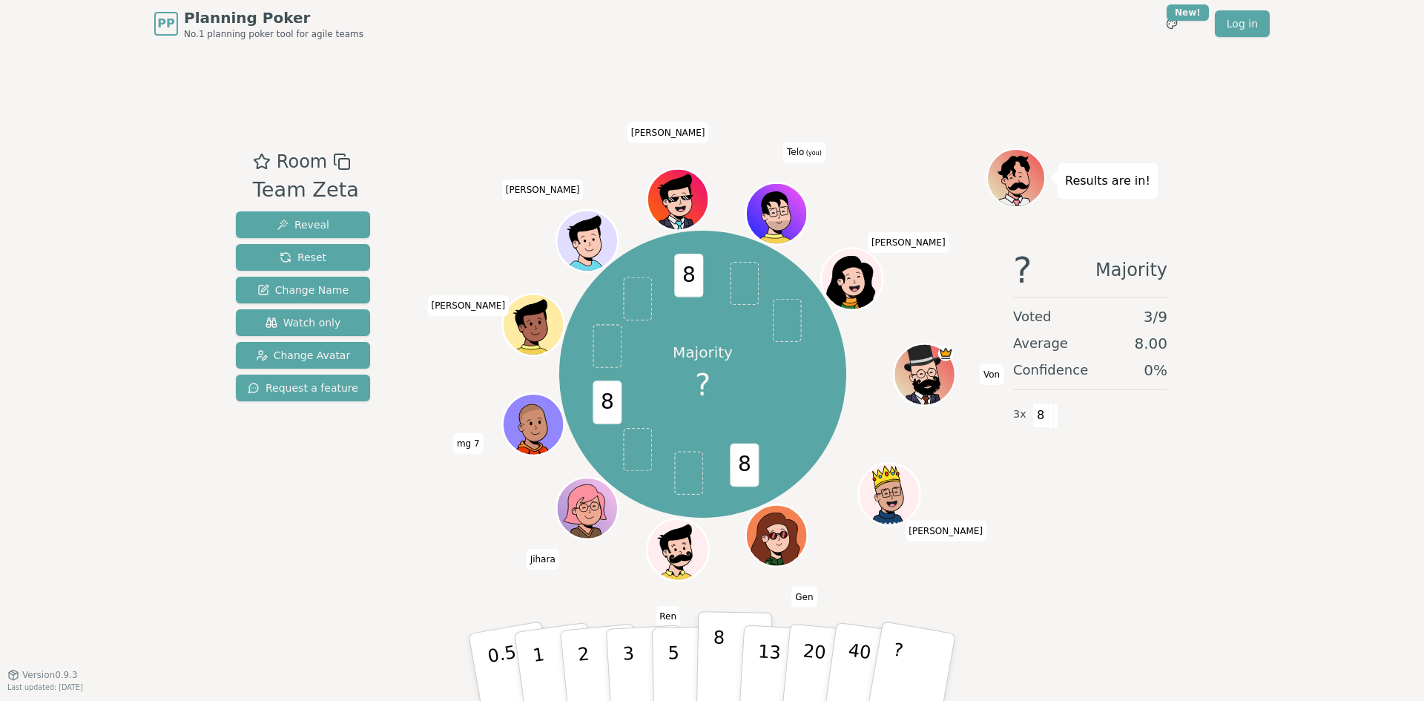
click at [724, 653] on button "8" at bounding box center [734, 667] width 76 height 113
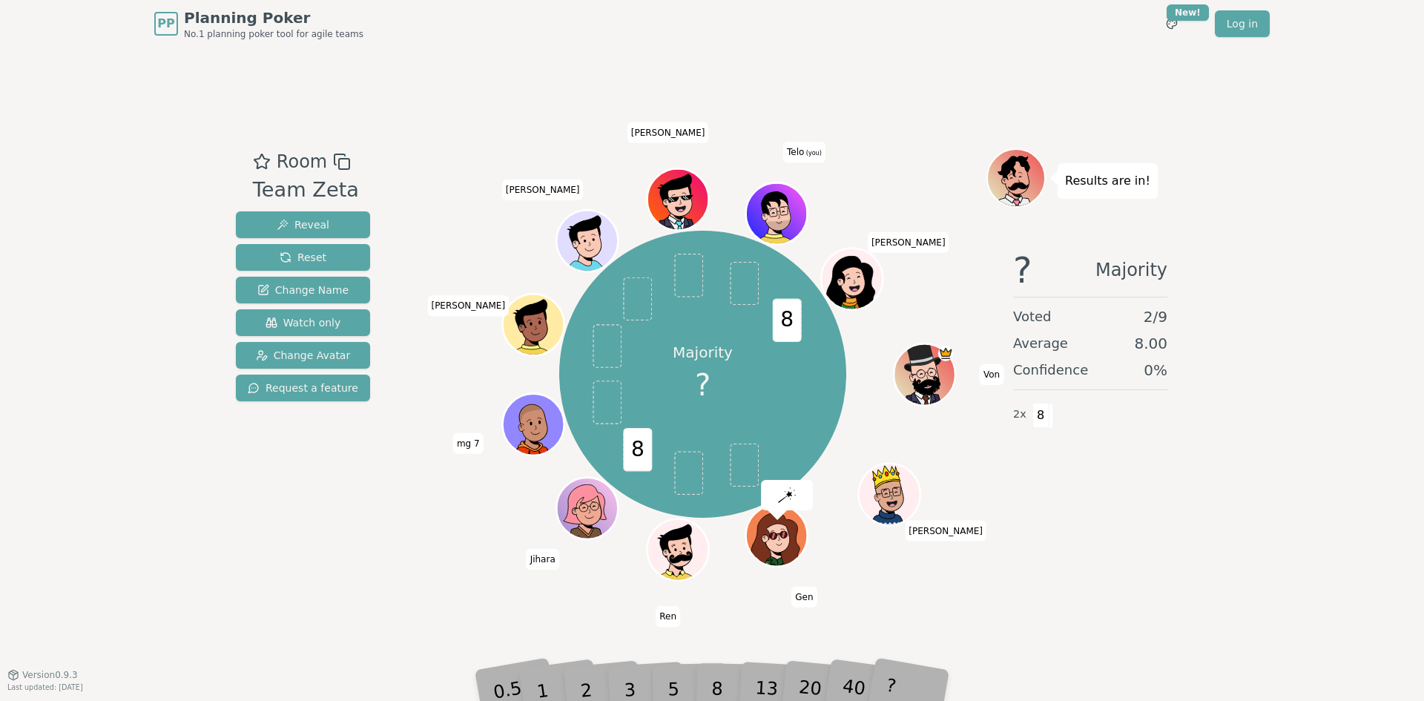
click at [735, 688] on div "8" at bounding box center [733, 667] width 45 height 53
click at [718, 686] on div "8" at bounding box center [733, 667] width 45 height 53
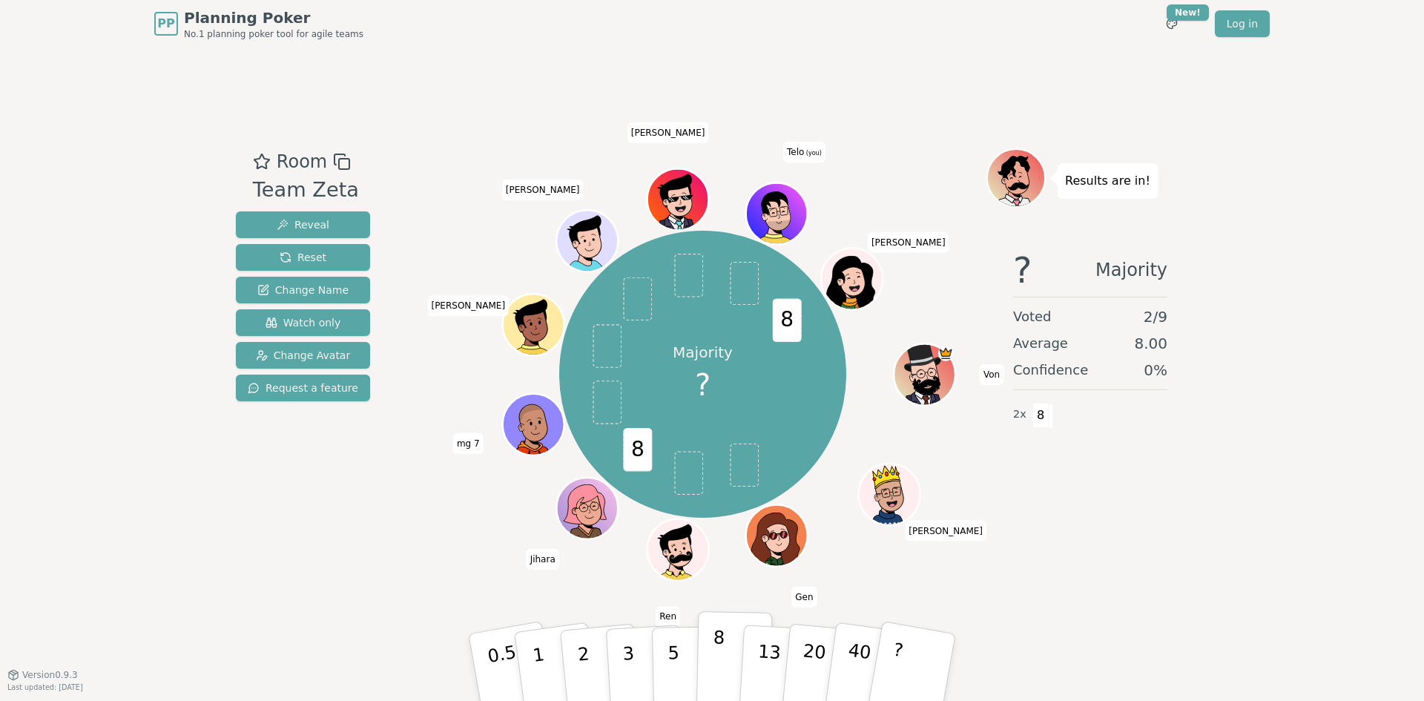
click at [716, 680] on p "8" at bounding box center [718, 666] width 13 height 80
